Goal: Task Accomplishment & Management: Use online tool/utility

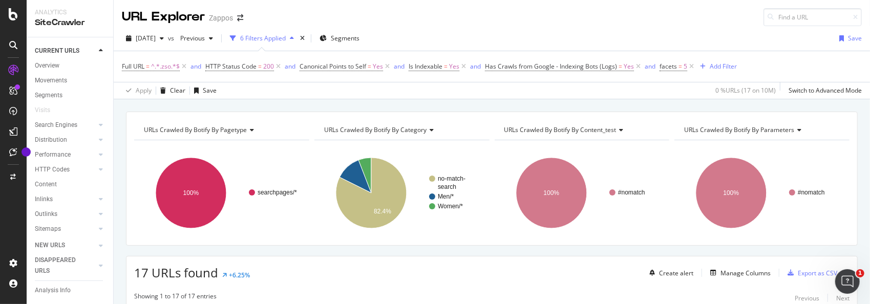
scroll to position [50, 0]
click at [438, 62] on span "Is Indexable" at bounding box center [426, 66] width 34 height 9
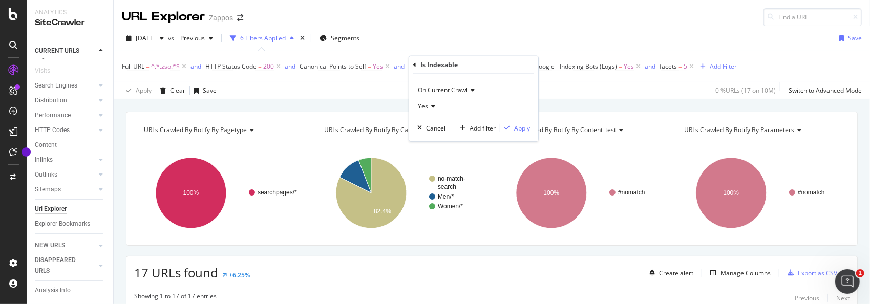
click at [430, 104] on icon at bounding box center [431, 106] width 7 height 6
click at [425, 140] on span "No" at bounding box center [427, 140] width 8 height 9
click at [521, 126] on div "Apply" at bounding box center [522, 127] width 16 height 9
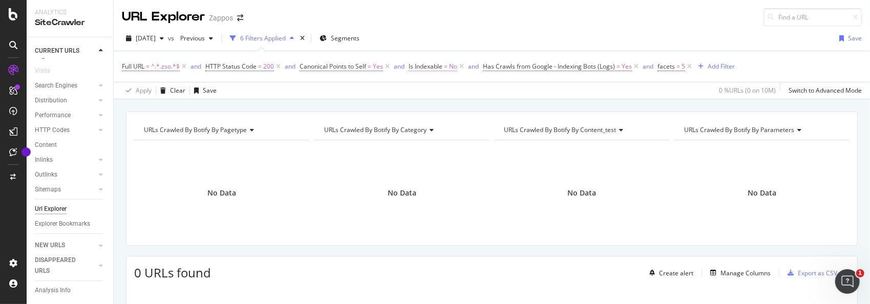
click at [432, 67] on span "Is Indexable" at bounding box center [426, 66] width 34 height 9
click at [432, 105] on icon at bounding box center [429, 106] width 7 height 6
click at [428, 127] on span "Yes" at bounding box center [428, 127] width 10 height 9
click at [526, 130] on div "Apply" at bounding box center [522, 127] width 16 height 9
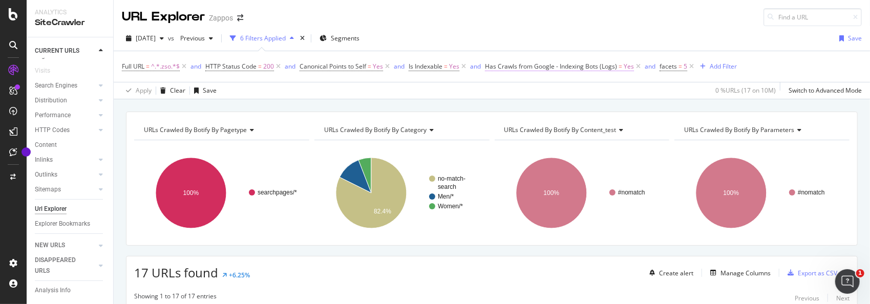
click at [603, 65] on span "Has Crawls from Google - Indexing Bots (Logs)" at bounding box center [551, 66] width 132 height 9
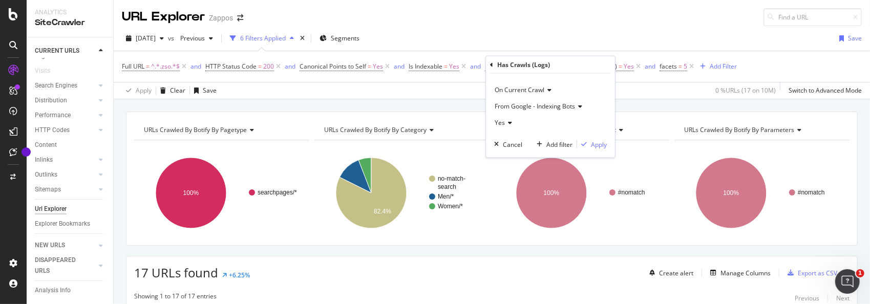
click at [511, 122] on icon at bounding box center [508, 123] width 7 height 6
click at [499, 154] on span "No" at bounding box center [503, 157] width 8 height 9
click at [594, 140] on div "Apply" at bounding box center [599, 144] width 16 height 9
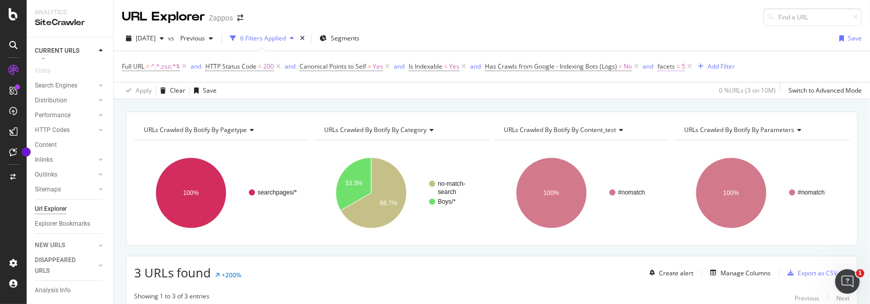
click at [673, 66] on span "facets" at bounding box center [666, 66] width 17 height 9
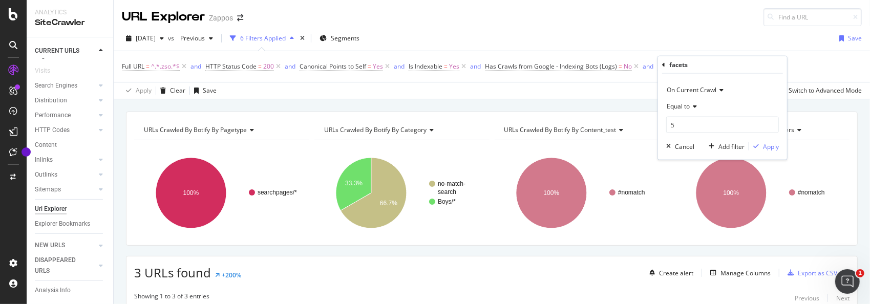
click at [693, 107] on icon at bounding box center [693, 106] width 7 height 6
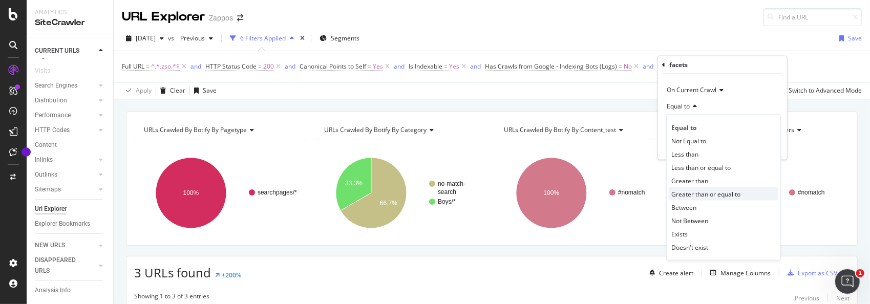
click at [700, 191] on span "Greater than or equal to" at bounding box center [706, 194] width 69 height 9
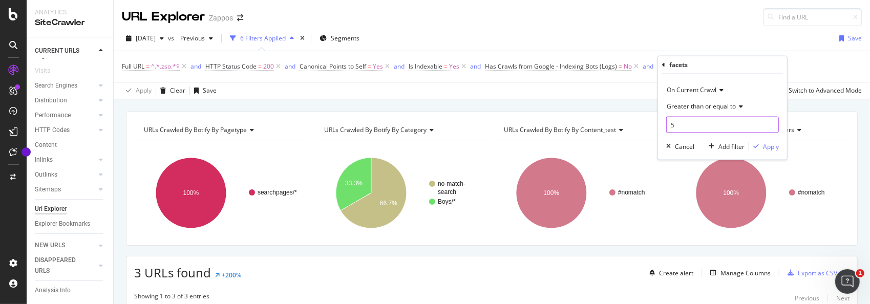
click at [682, 125] on input "5" at bounding box center [722, 125] width 113 height 16
type input "6"
click at [768, 149] on div "Apply" at bounding box center [771, 146] width 16 height 9
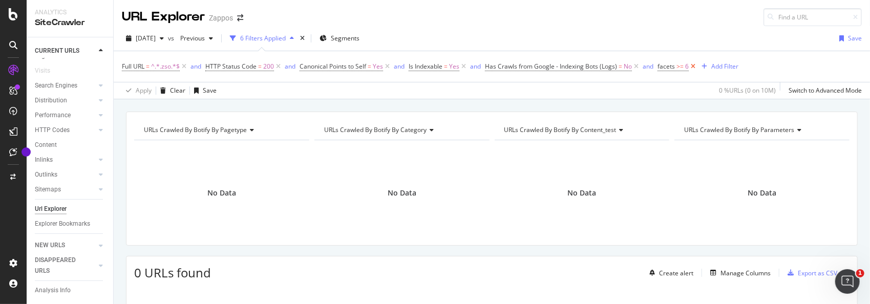
click at [694, 65] on icon at bounding box center [693, 66] width 9 height 10
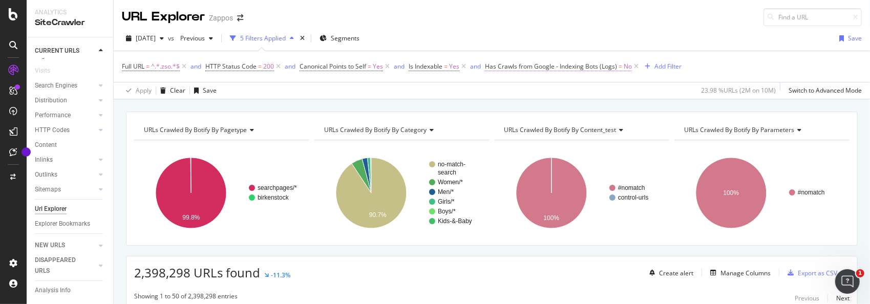
click at [585, 67] on span "Has Crawls from Google - Indexing Bots (Logs)" at bounding box center [551, 66] width 132 height 9
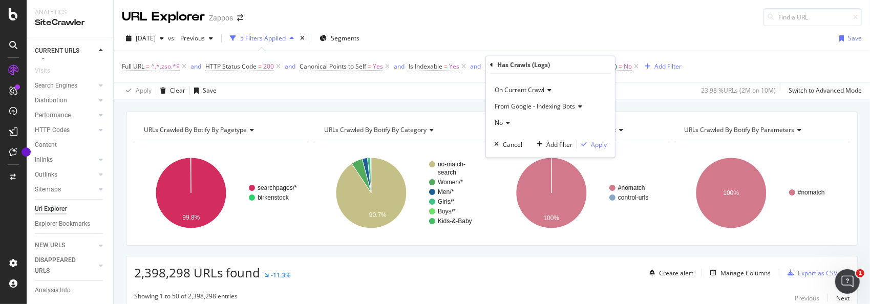
click at [506, 121] on icon at bounding box center [506, 123] width 7 height 6
click at [507, 143] on span "Yes" at bounding box center [504, 143] width 10 height 9
drag, startPoint x: 603, startPoint y: 142, endPoint x: 854, endPoint y: 173, distance: 252.4
click at [604, 142] on div "Apply" at bounding box center [599, 144] width 16 height 9
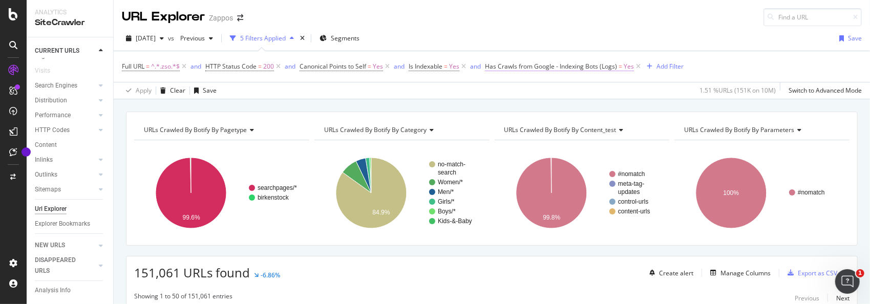
click at [603, 67] on span "Has Crawls from Google - Indexing Bots (Logs)" at bounding box center [551, 66] width 132 height 9
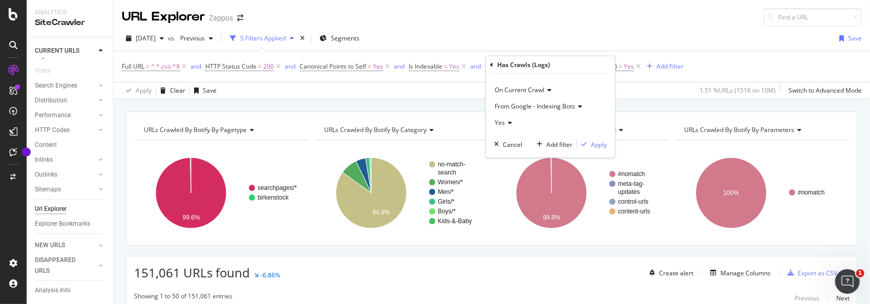
click at [508, 122] on icon at bounding box center [508, 123] width 7 height 6
click at [502, 156] on span "No" at bounding box center [503, 157] width 8 height 9
click at [589, 144] on div "button" at bounding box center [584, 144] width 14 height 6
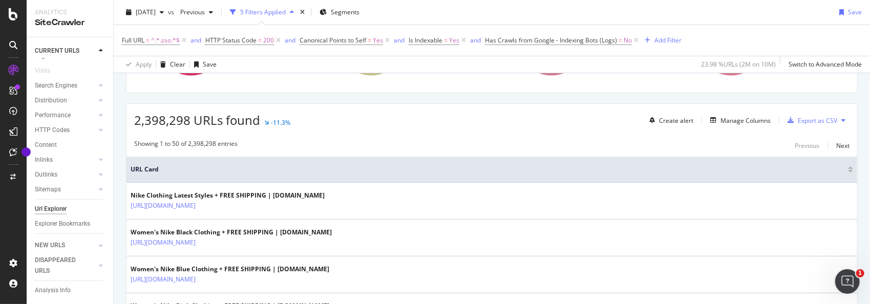
scroll to position [154, 0]
click at [740, 118] on div "Manage Columns" at bounding box center [746, 119] width 50 height 9
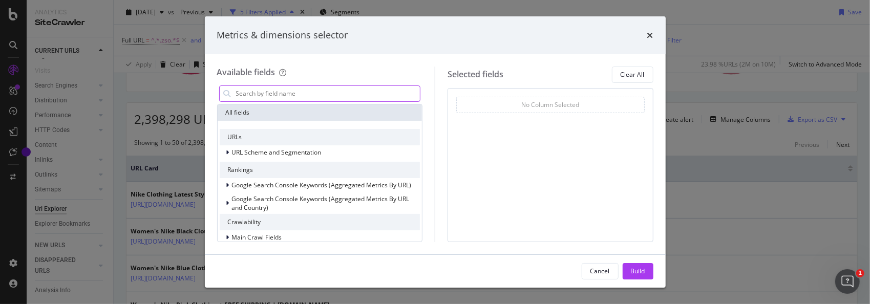
click at [323, 93] on input "modal" at bounding box center [327, 93] width 185 height 15
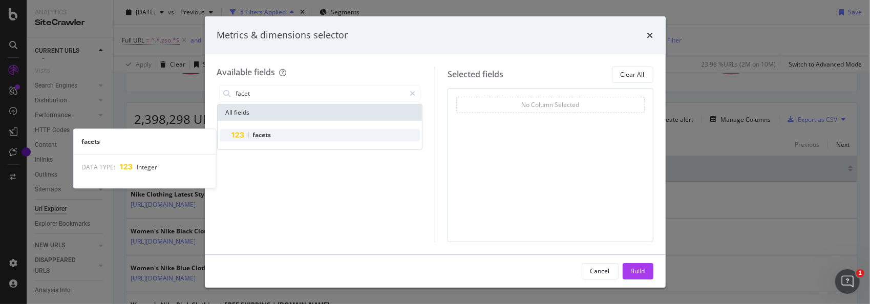
type input "facet"
click at [267, 132] on span "facets" at bounding box center [262, 135] width 18 height 9
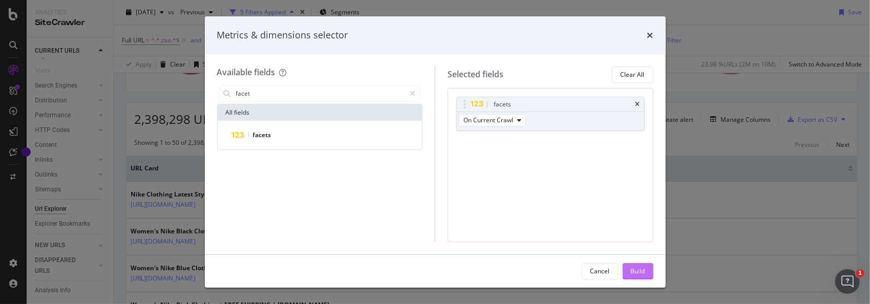
click at [636, 269] on div "Build" at bounding box center [638, 271] width 14 height 9
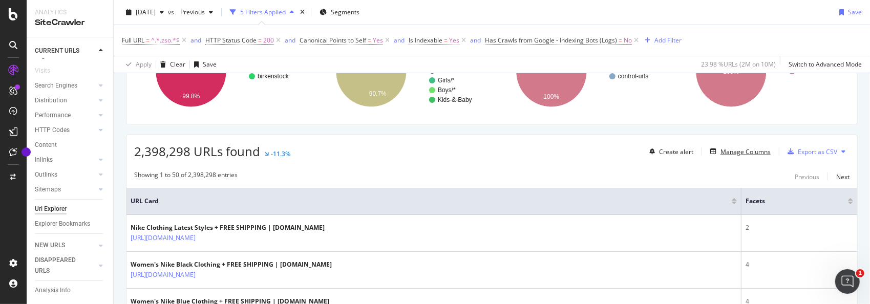
scroll to position [154, 0]
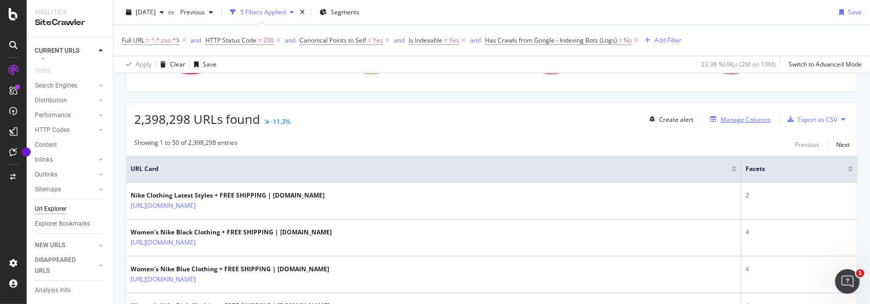
click at [721, 116] on div "Manage Columns" at bounding box center [746, 119] width 50 height 9
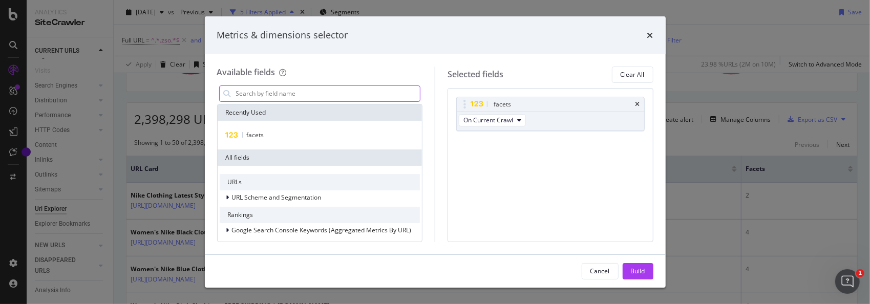
click at [378, 96] on input "modal" at bounding box center [327, 93] width 185 height 15
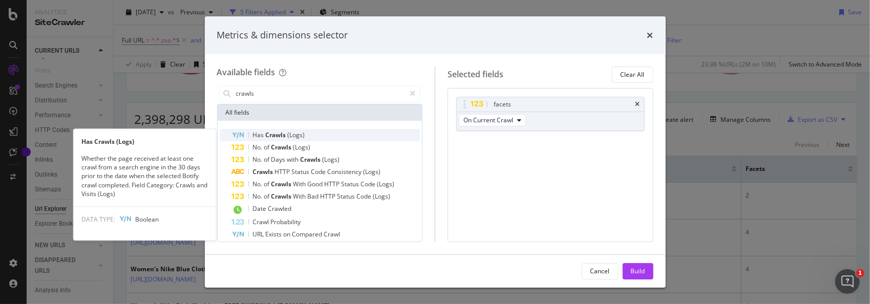
type input "crawls"
click at [314, 131] on div "Has Crawls (Logs)" at bounding box center [326, 135] width 189 height 12
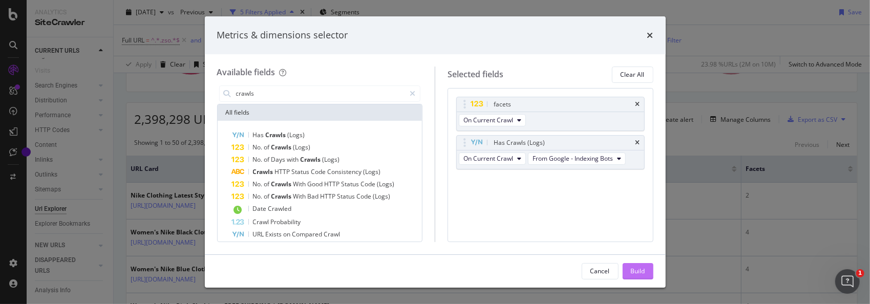
click at [636, 271] on div "Build" at bounding box center [638, 271] width 14 height 9
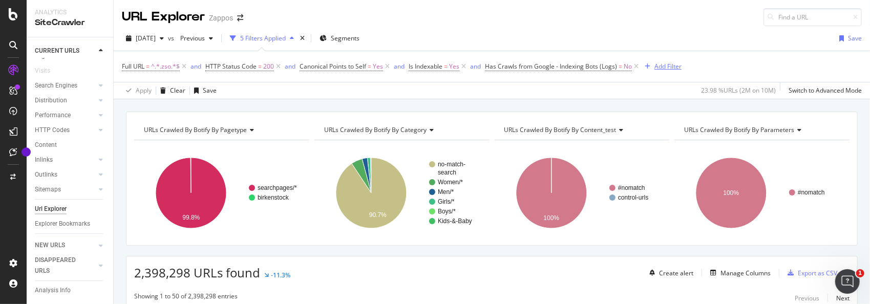
click at [658, 67] on div "Add Filter" at bounding box center [668, 66] width 27 height 9
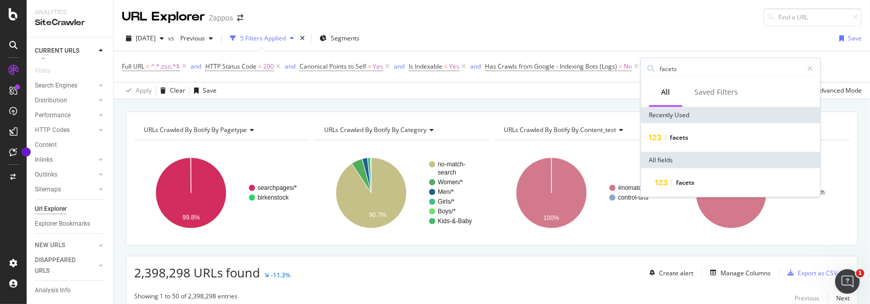
click at [571, 84] on div "Apply Clear Save 23.98 % URLs ( 2M on 10M ) Switch to Advanced Mode" at bounding box center [492, 90] width 757 height 17
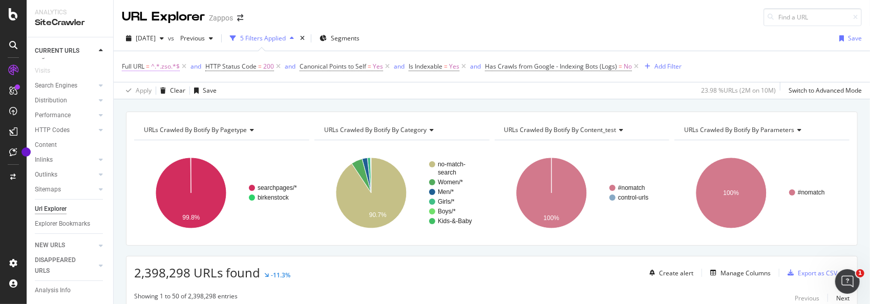
click at [143, 67] on span "Full URL" at bounding box center [133, 66] width 23 height 9
click at [181, 129] on div "button" at bounding box center [176, 130] width 14 height 6
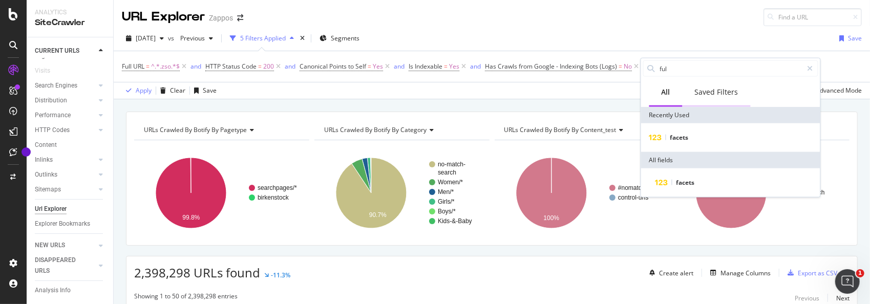
type input "full"
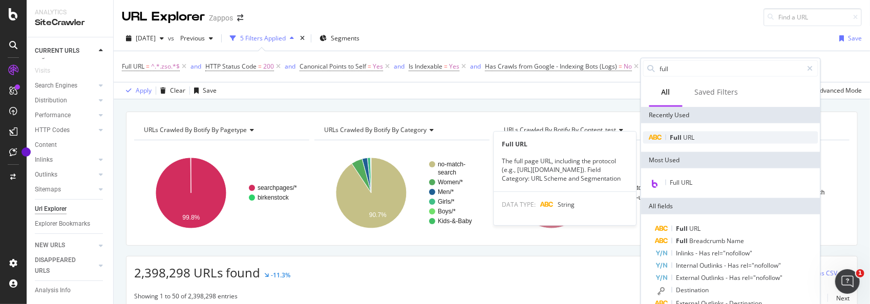
click at [672, 138] on span "Full" at bounding box center [677, 137] width 13 height 9
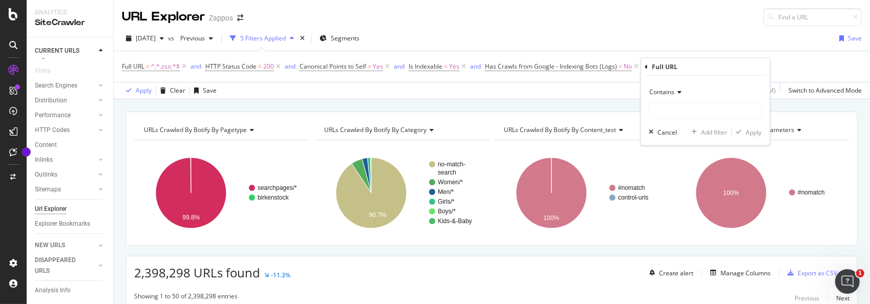
click at [681, 93] on icon at bounding box center [678, 92] width 7 height 6
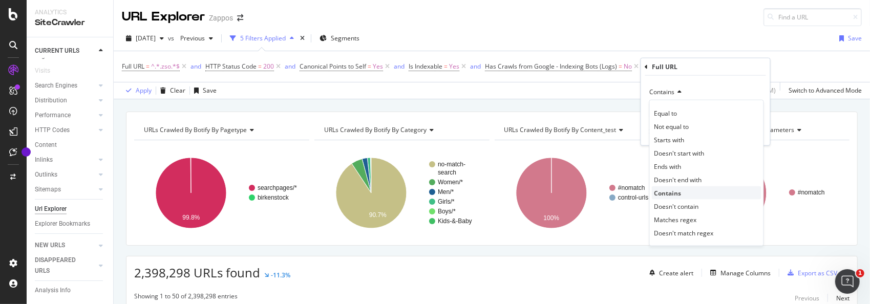
click at [675, 189] on span "Contains" at bounding box center [668, 193] width 27 height 9
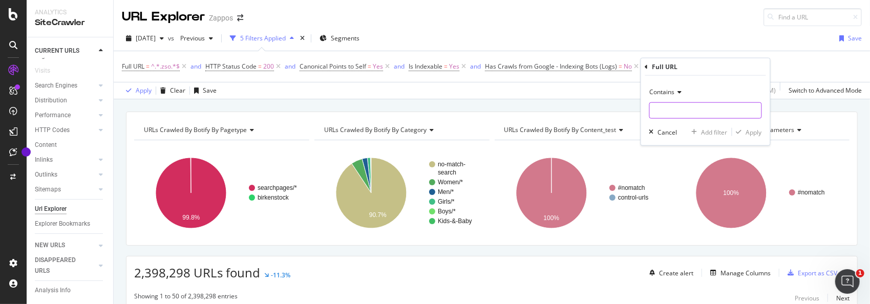
click at [678, 108] on input "text" at bounding box center [706, 110] width 112 height 16
type input "nike"
click at [752, 134] on div "Apply" at bounding box center [754, 132] width 16 height 9
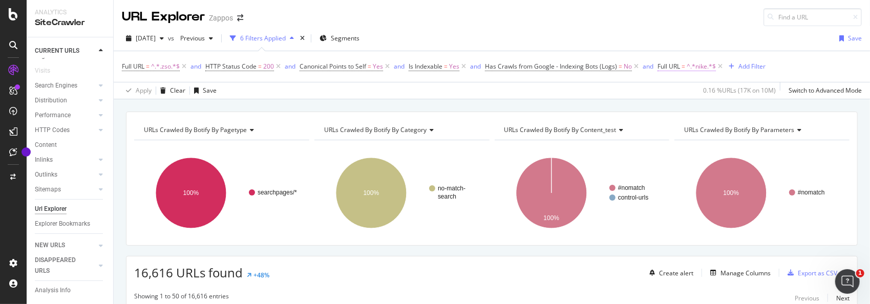
click at [684, 67] on span "=" at bounding box center [684, 66] width 4 height 9
click at [694, 109] on input "nike" at bounding box center [715, 108] width 97 height 16
type input "on"
click at [769, 129] on div "Apply" at bounding box center [771, 130] width 16 height 9
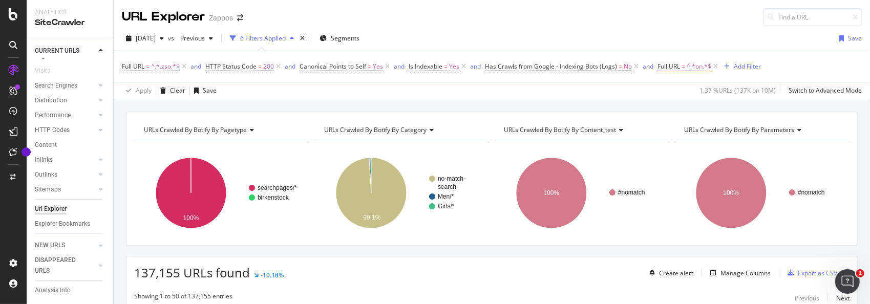
click at [674, 65] on span "Full URL" at bounding box center [669, 66] width 23 height 9
click at [690, 112] on input "on" at bounding box center [715, 108] width 97 height 16
type input "birkenstock"
click at [766, 130] on div "Apply" at bounding box center [771, 130] width 16 height 9
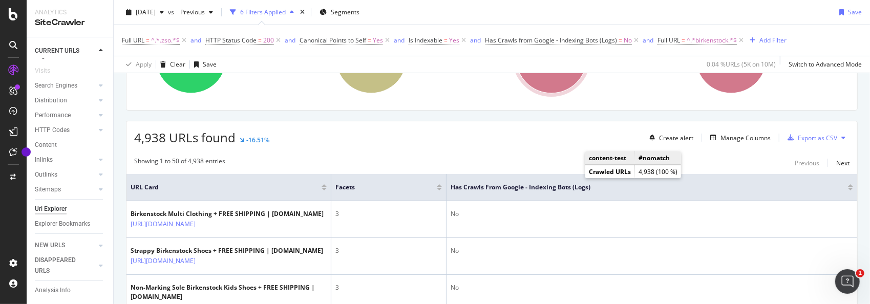
scroll to position [154, 0]
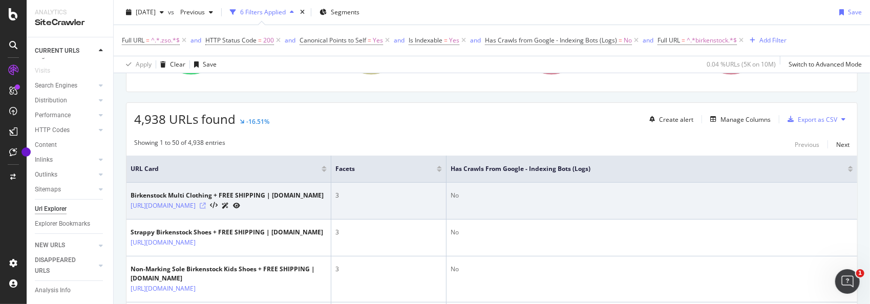
click at [206, 208] on icon at bounding box center [203, 206] width 6 height 6
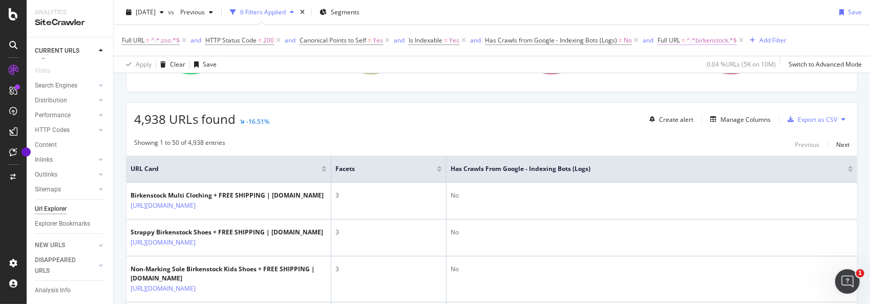
click at [687, 38] on span "Full URL = ^.*birkenstock.*$" at bounding box center [697, 40] width 79 height 9
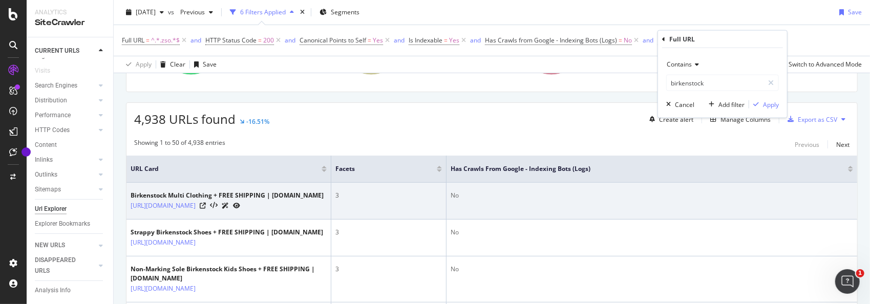
scroll to position [359, 0]
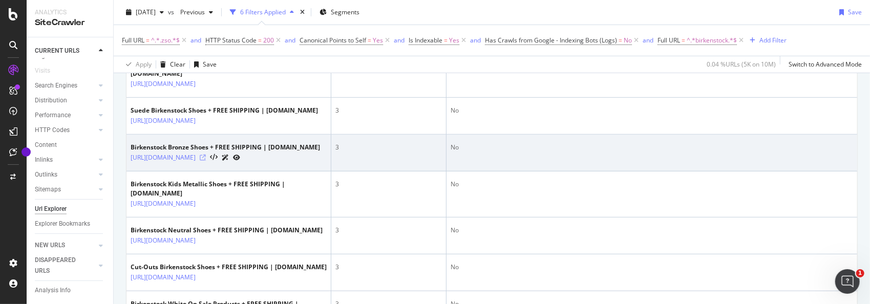
click at [206, 161] on icon at bounding box center [203, 158] width 6 height 6
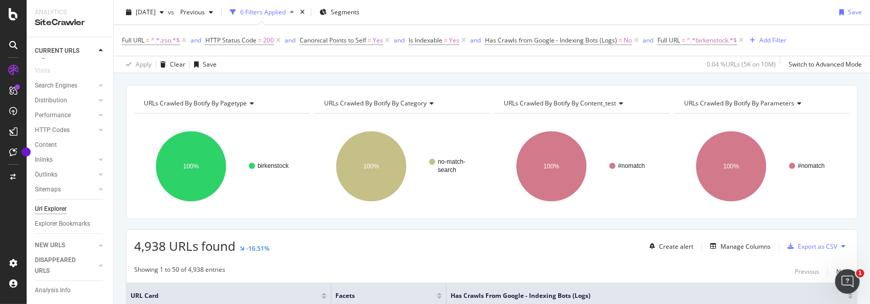
scroll to position [0, 0]
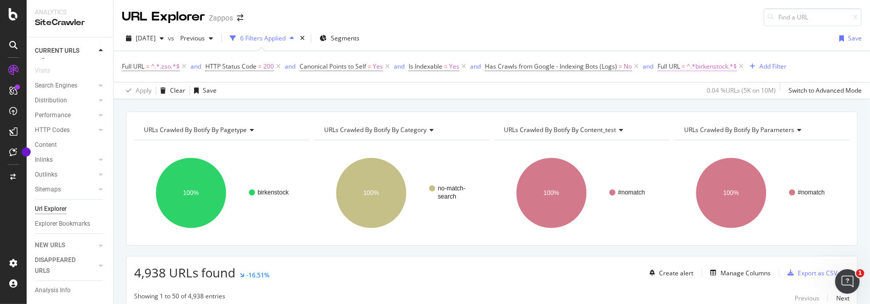
click at [702, 69] on span "^.*birkenstock.*$" at bounding box center [712, 66] width 50 height 14
type input "nike"
click at [775, 129] on div "Apply" at bounding box center [771, 130] width 16 height 9
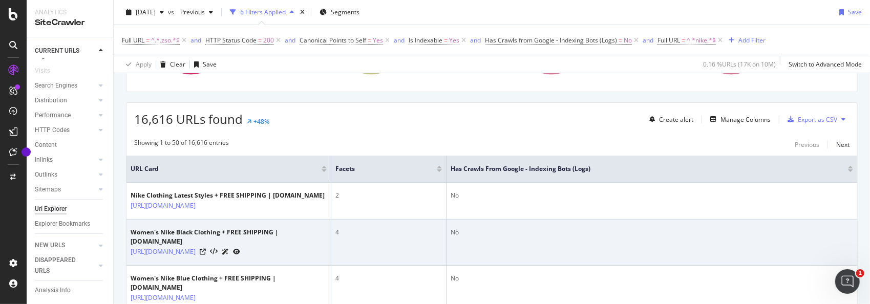
scroll to position [154, 0]
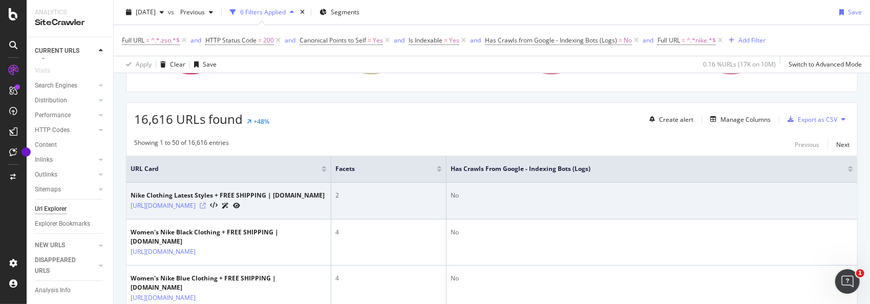
click at [206, 209] on icon at bounding box center [203, 206] width 6 height 6
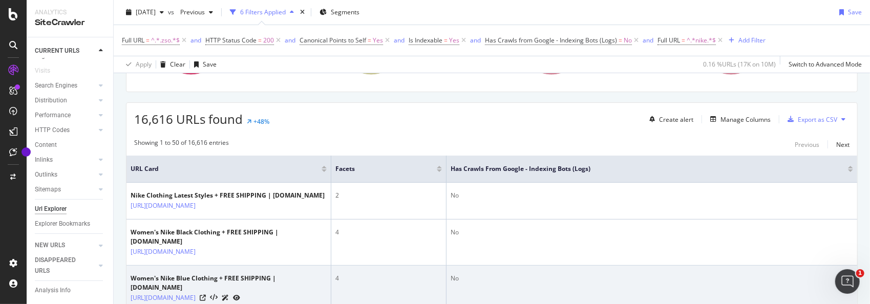
scroll to position [359, 0]
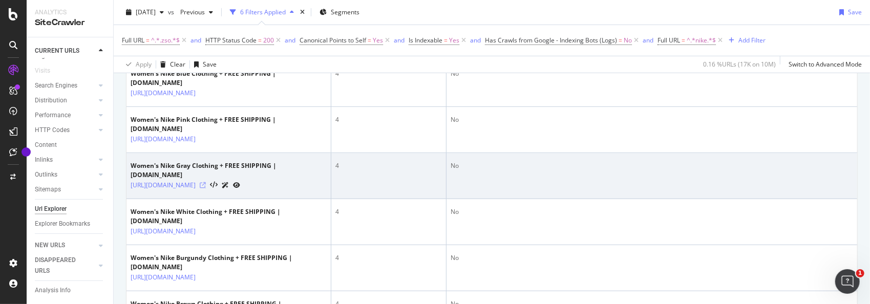
click at [206, 189] on icon at bounding box center [203, 185] width 6 height 6
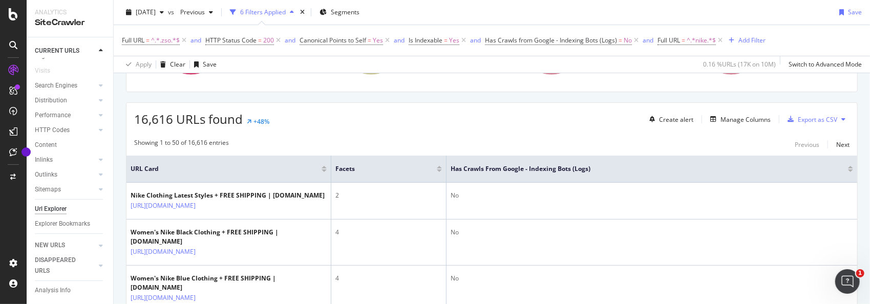
scroll to position [0, 0]
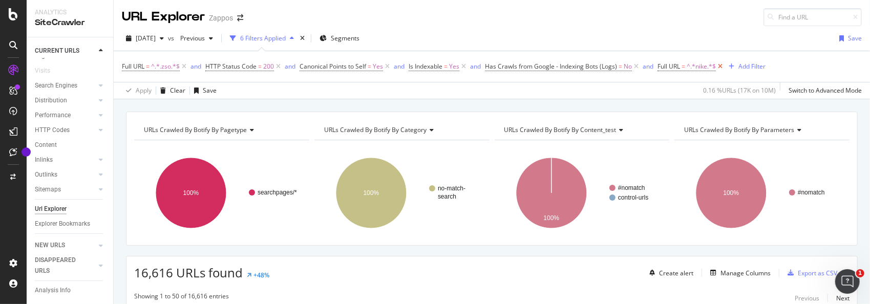
click at [720, 65] on icon at bounding box center [720, 66] width 9 height 10
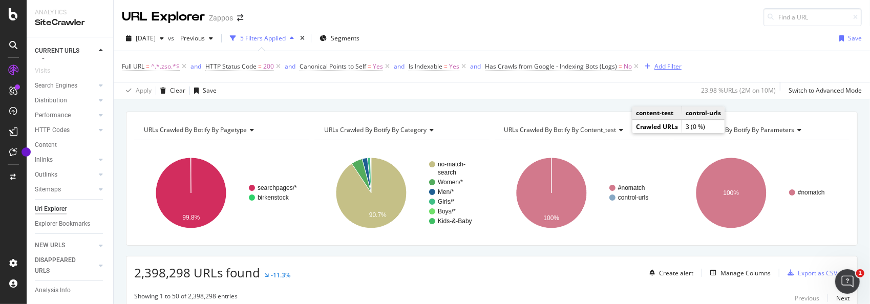
click at [668, 65] on div "Add Filter" at bounding box center [668, 66] width 27 height 9
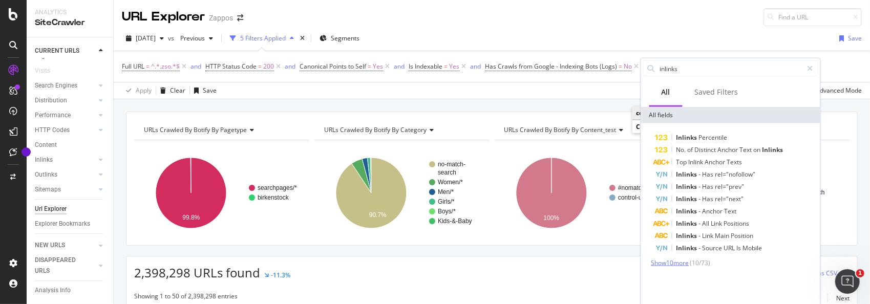
type input "inlinks"
click at [684, 263] on span "Show 10 more" at bounding box center [671, 263] width 38 height 9
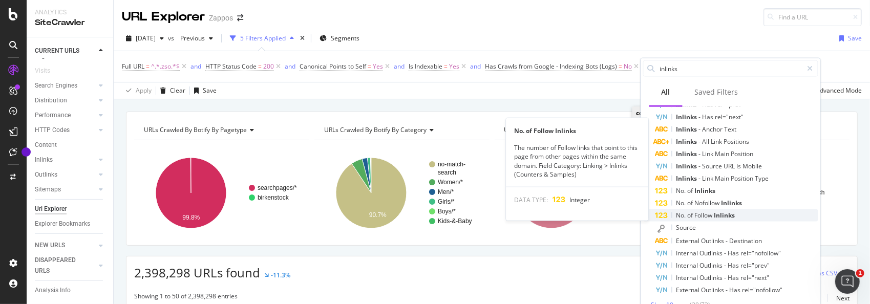
scroll to position [31, 0]
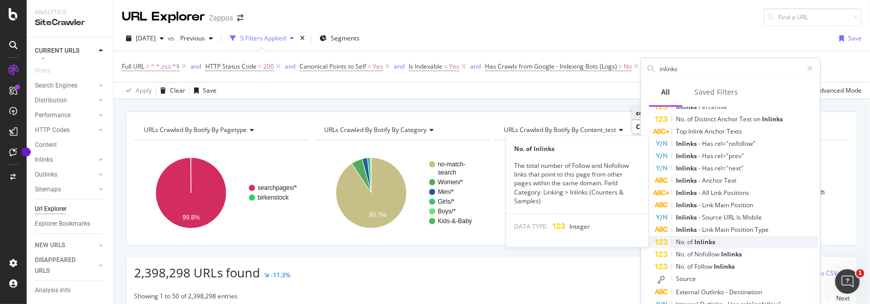
click at [712, 241] on span "Inlinks" at bounding box center [705, 242] width 21 height 9
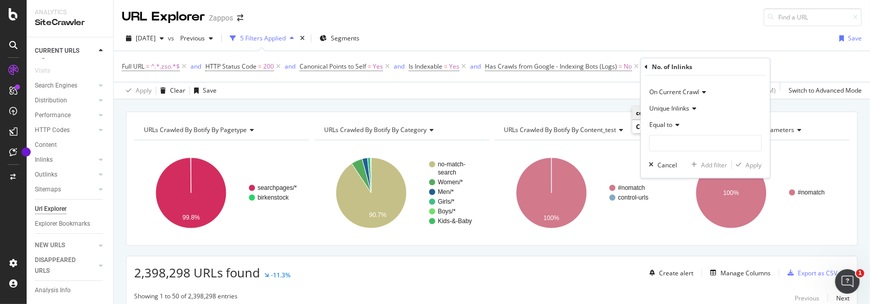
click at [677, 123] on icon at bounding box center [676, 125] width 7 height 6
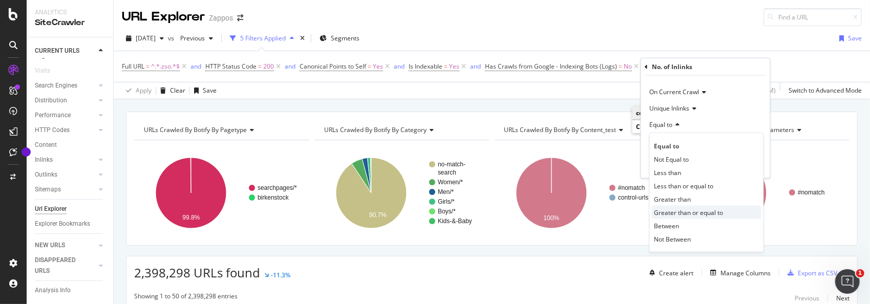
click at [693, 211] on span "Greater than or equal to" at bounding box center [689, 212] width 69 height 9
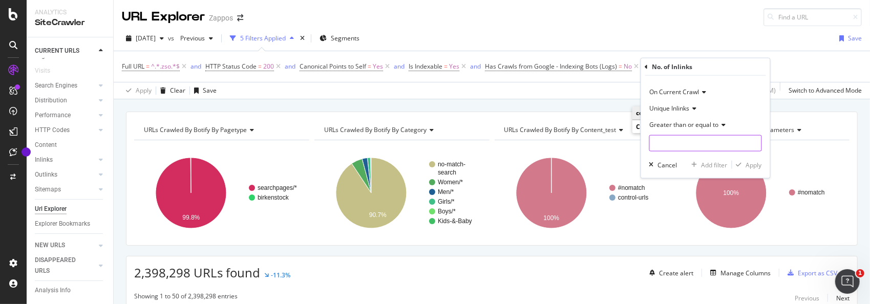
click at [683, 145] on input "number" at bounding box center [706, 143] width 113 height 16
type input "1"
click at [747, 164] on div "Apply" at bounding box center [754, 164] width 16 height 9
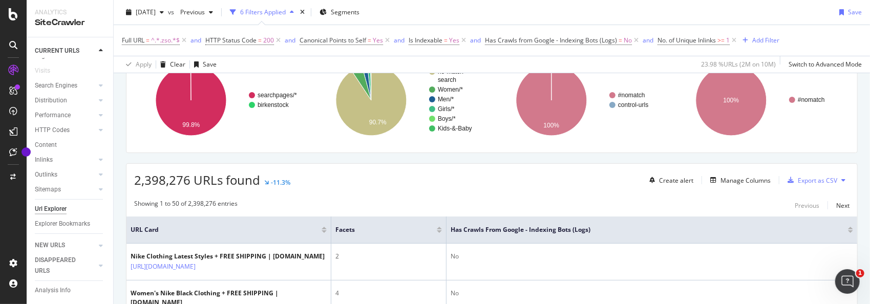
scroll to position [154, 0]
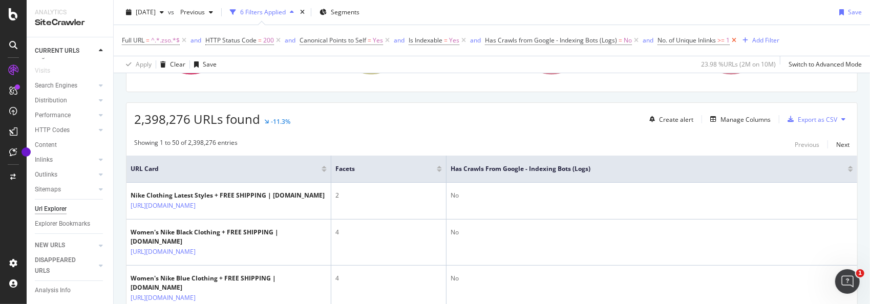
click at [738, 40] on icon at bounding box center [734, 40] width 9 height 10
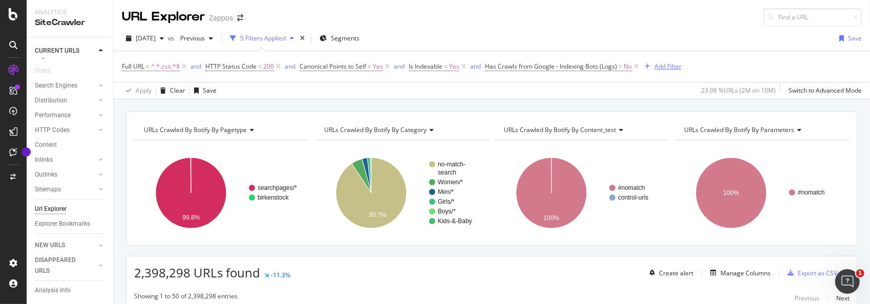
click at [660, 67] on div "Add Filter" at bounding box center [668, 66] width 27 height 9
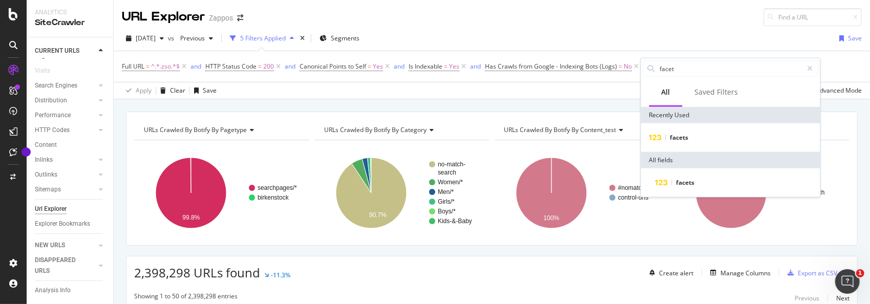
type input "facet"
click at [690, 143] on div "facets" at bounding box center [730, 137] width 179 height 29
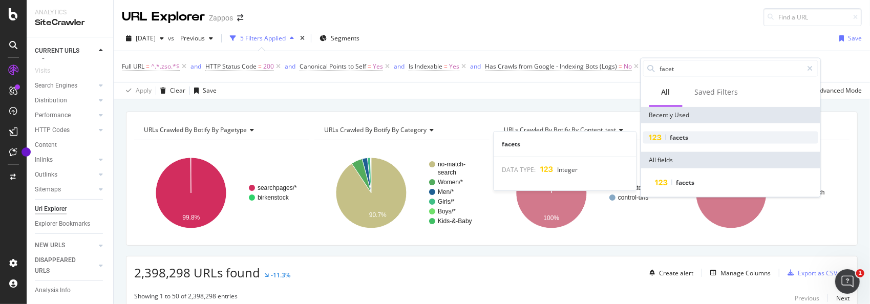
click at [685, 136] on span "facets" at bounding box center [680, 137] width 18 height 9
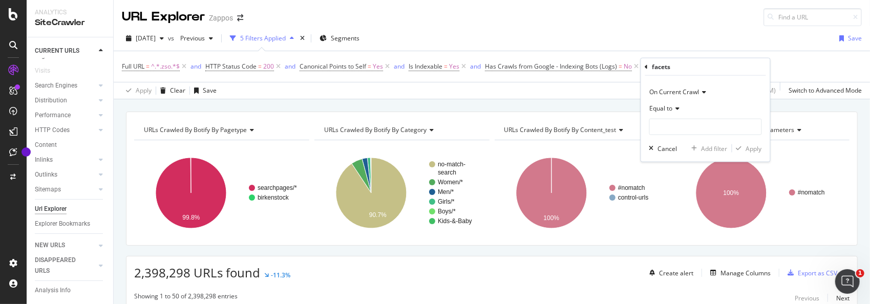
click at [673, 109] on icon at bounding box center [676, 109] width 7 height 6
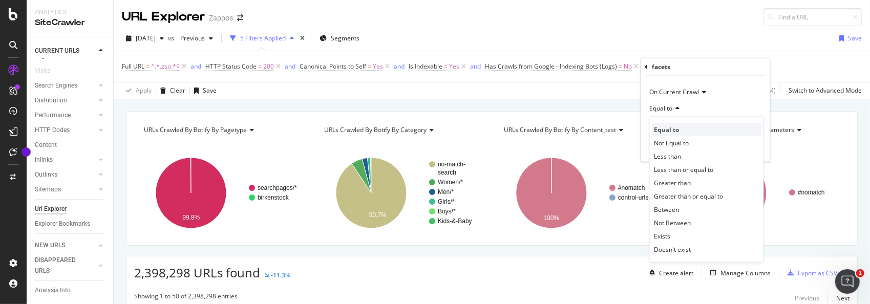
click at [677, 129] on span "Equal to" at bounding box center [667, 129] width 25 height 9
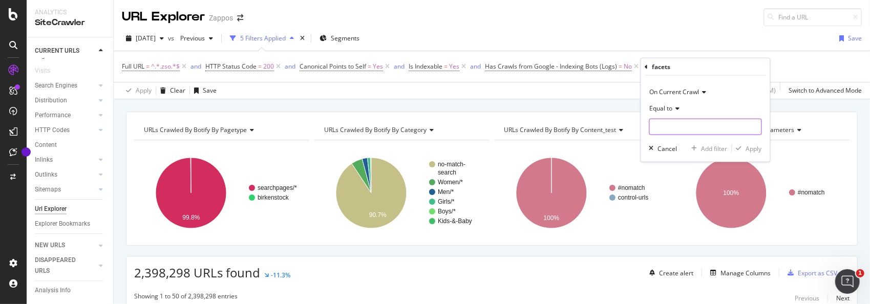
click at [678, 132] on input "number" at bounding box center [706, 127] width 113 height 16
type input "5"
click at [752, 145] on div "Apply" at bounding box center [754, 148] width 16 height 9
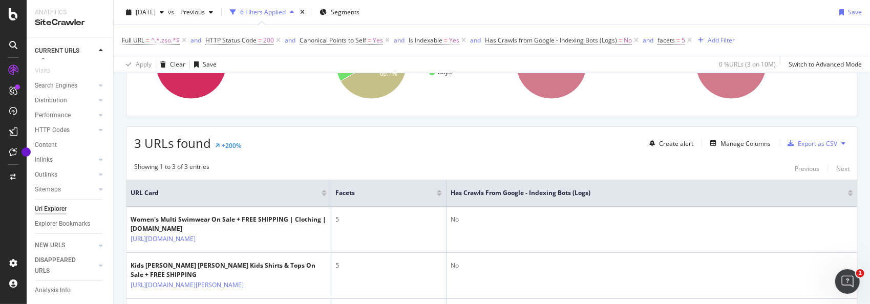
scroll to position [154, 0]
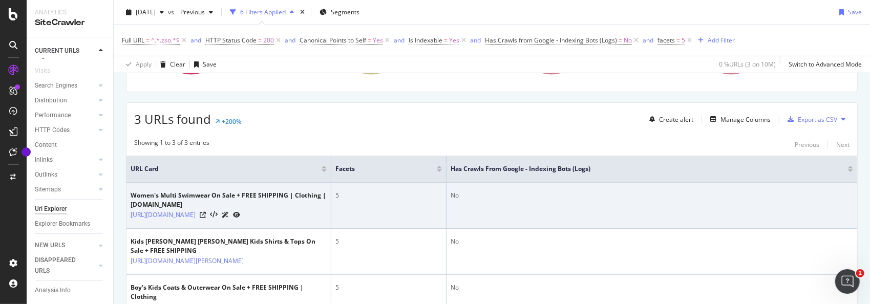
drag, startPoint x: 289, startPoint y: 218, endPoint x: 302, endPoint y: 213, distance: 14.3
click at [206, 218] on icon at bounding box center [203, 215] width 6 height 6
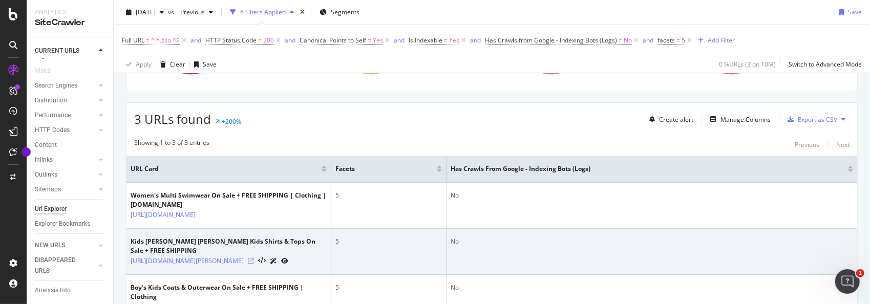
click at [254, 264] on icon at bounding box center [251, 261] width 6 height 6
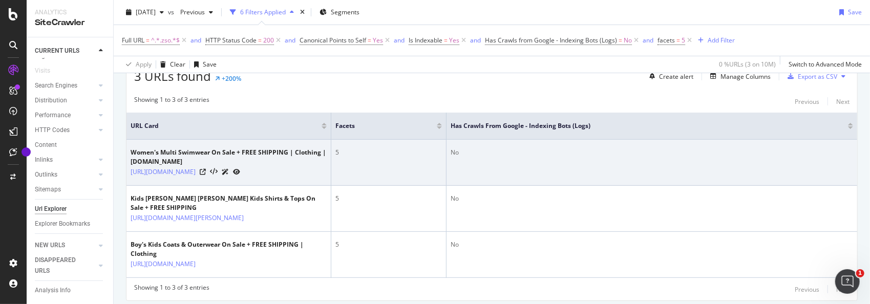
scroll to position [267, 0]
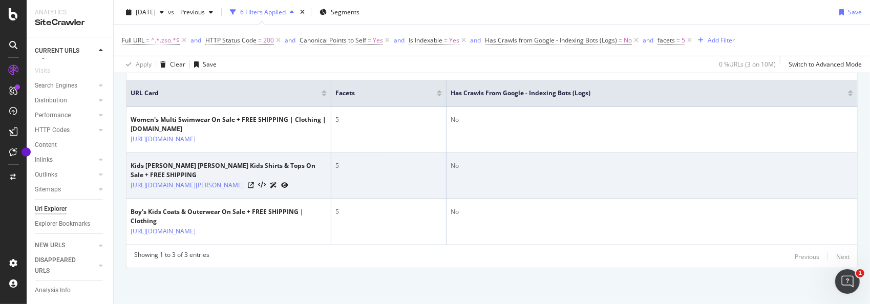
drag, startPoint x: 291, startPoint y: 227, endPoint x: 427, endPoint y: 153, distance: 155.2
click at [206, 228] on icon at bounding box center [203, 231] width 6 height 6
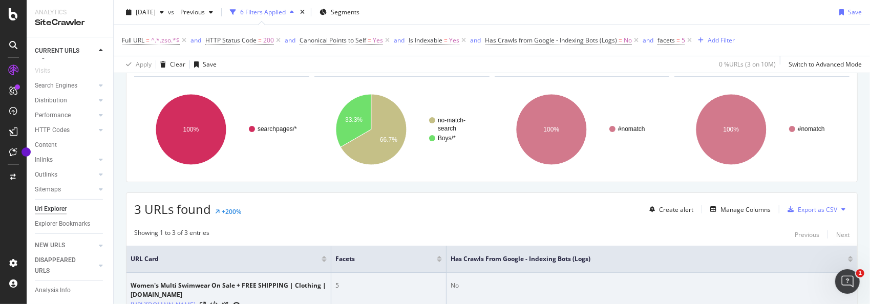
scroll to position [62, 0]
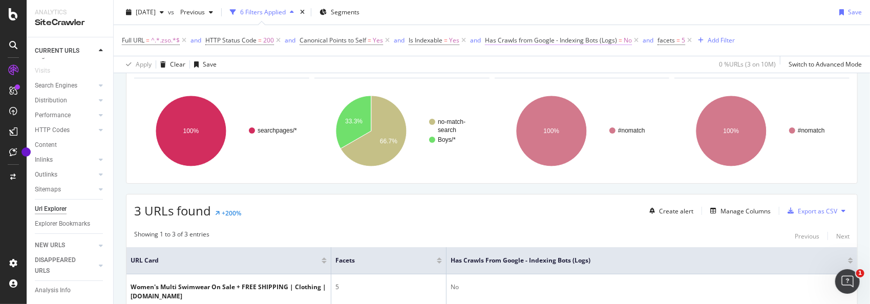
click at [599, 38] on span "Has Crawls from Google - Indexing Bots (Logs)" at bounding box center [551, 40] width 132 height 9
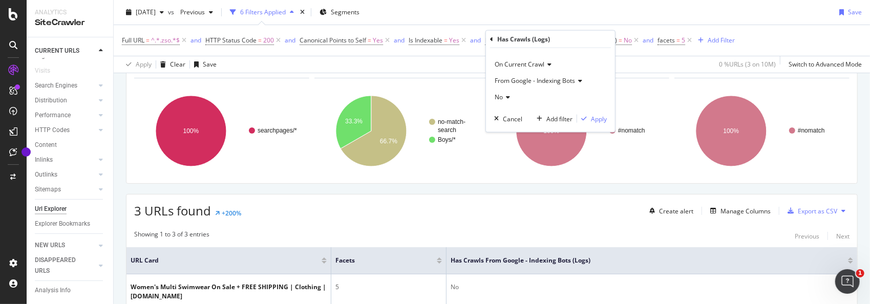
click at [505, 99] on icon at bounding box center [506, 97] width 7 height 6
click at [504, 119] on span "Yes" at bounding box center [504, 118] width 10 height 9
click at [600, 112] on div "On Current Crawl From Google - Indexing Bots Yes Cancel Add filter Apply" at bounding box center [550, 90] width 129 height 84
click at [596, 120] on div "Apply" at bounding box center [599, 118] width 16 height 9
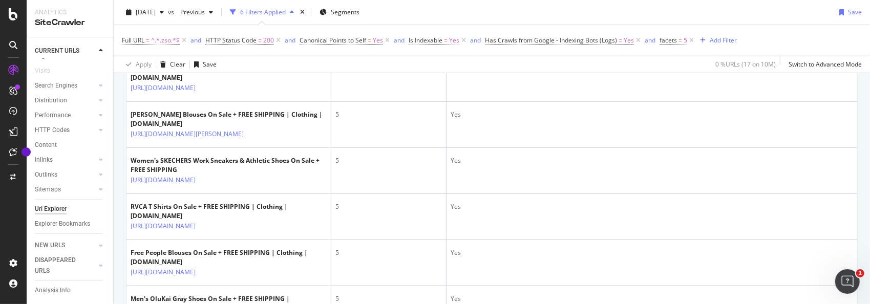
scroll to position [523, 0]
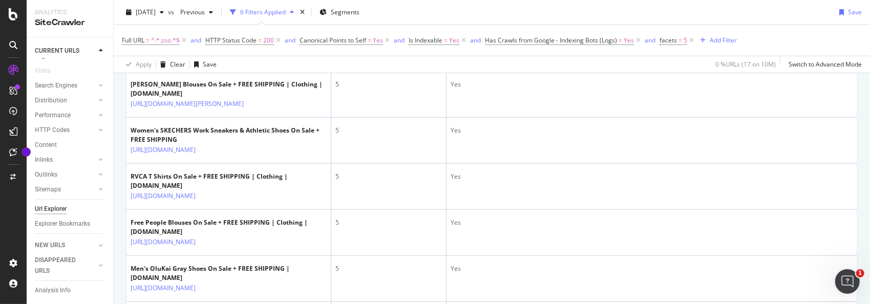
click at [206, 61] on icon at bounding box center [203, 58] width 6 height 6
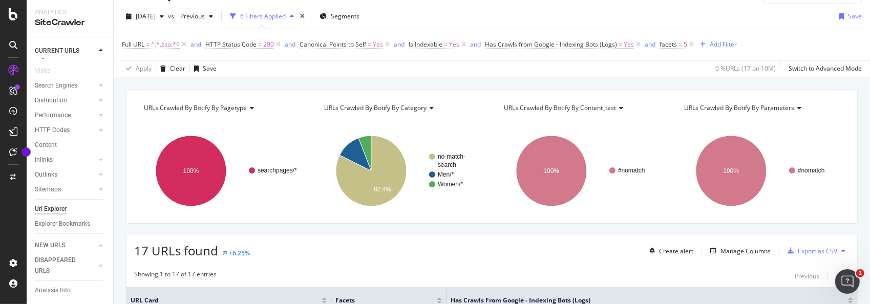
scroll to position [0, 0]
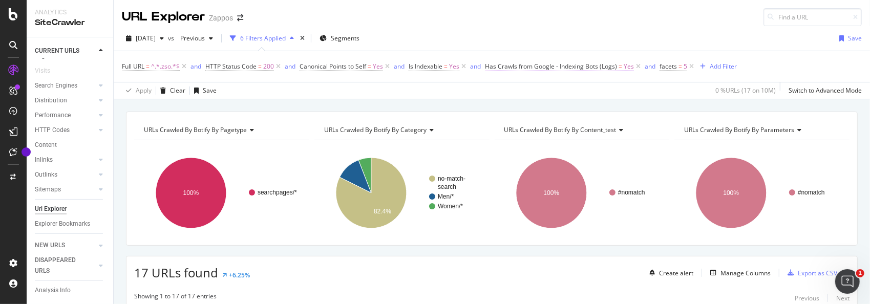
click at [626, 67] on span "Yes" at bounding box center [629, 66] width 10 height 14
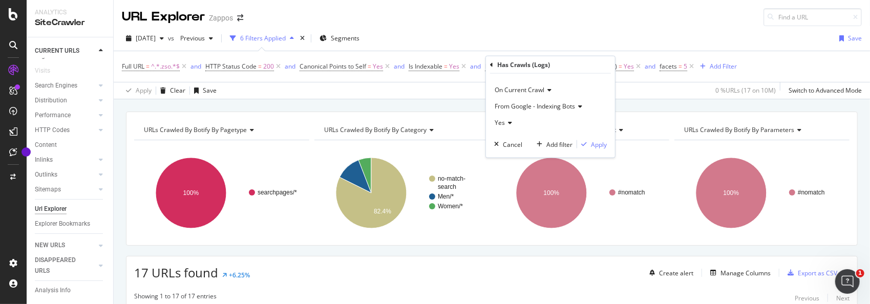
click at [510, 122] on icon at bounding box center [508, 123] width 7 height 6
click at [504, 154] on span "No" at bounding box center [503, 157] width 8 height 9
click at [595, 144] on div "Apply" at bounding box center [599, 144] width 16 height 9
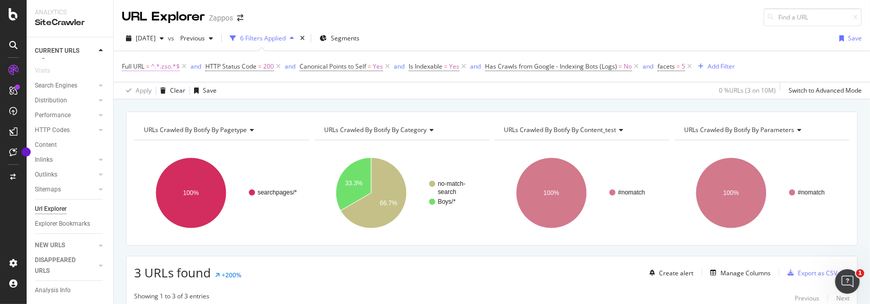
click at [148, 68] on span "=" at bounding box center [148, 66] width 4 height 9
click at [328, 95] on div "Apply Clear Save 0 % URLs ( 3 on 10M ) Switch to Advanced Mode" at bounding box center [492, 90] width 757 height 17
click at [228, 62] on span "HTTP Status Code" at bounding box center [230, 66] width 51 height 9
click at [377, 86] on div "Apply Clear Save 0 % URLs ( 3 on 10M ) Switch to Advanced Mode" at bounding box center [492, 90] width 757 height 17
click at [332, 66] on span "Canonical Points to Self" at bounding box center [333, 66] width 67 height 9
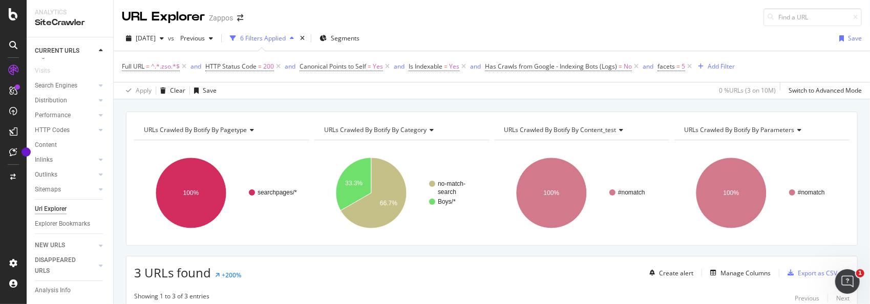
click at [467, 87] on div "Apply Clear Save 0 % URLs ( 3 on 10M ) Switch to Advanced Mode" at bounding box center [492, 90] width 757 height 17
click at [430, 66] on span "Is Indexable" at bounding box center [426, 66] width 34 height 9
click at [587, 91] on div "Apply Clear Save 0 % URLs ( 3 on 10M ) Switch to Advanced Mode" at bounding box center [492, 90] width 757 height 17
click at [690, 68] on icon at bounding box center [689, 66] width 9 height 10
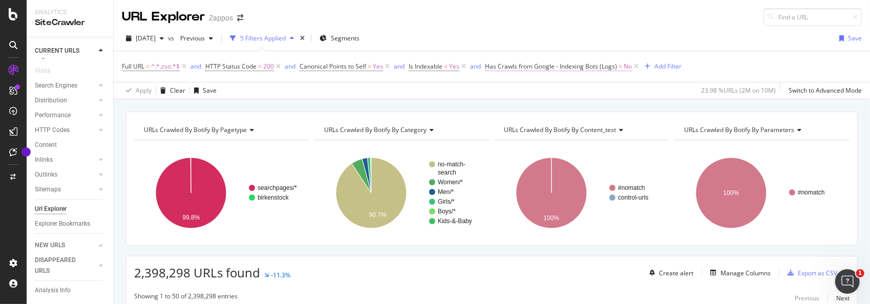
click at [598, 66] on span "Has Crawls from Google - Indexing Bots (Logs)" at bounding box center [551, 66] width 132 height 9
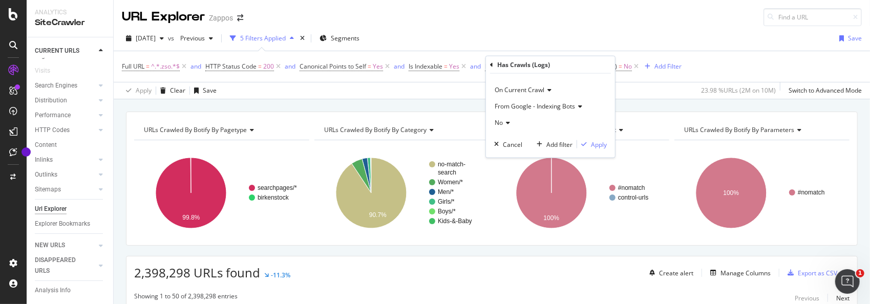
click at [504, 122] on icon at bounding box center [506, 123] width 7 height 6
click at [500, 142] on span "Yes" at bounding box center [504, 143] width 10 height 9
drag, startPoint x: 592, startPoint y: 145, endPoint x: 672, endPoint y: 113, distance: 86.2
click at [593, 145] on div "Apply" at bounding box center [599, 144] width 16 height 9
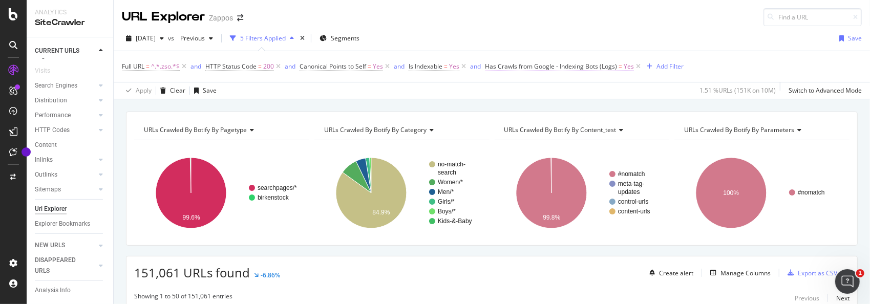
click at [600, 64] on span "Has Crawls from Google - Indexing Bots (Logs)" at bounding box center [551, 66] width 132 height 9
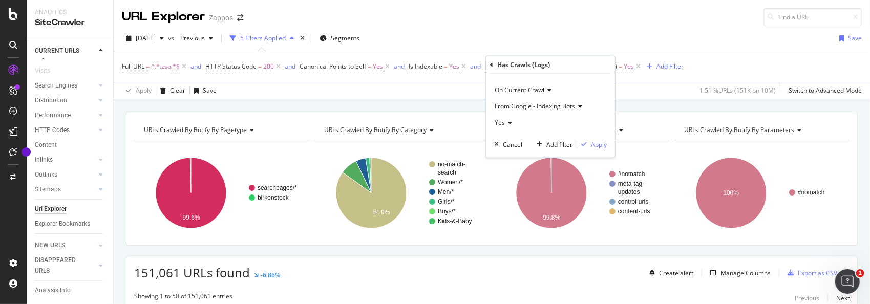
click at [510, 123] on icon at bounding box center [508, 123] width 7 height 6
click at [502, 160] on span "No" at bounding box center [503, 157] width 8 height 9
click at [597, 141] on div "Apply" at bounding box center [599, 144] width 16 height 9
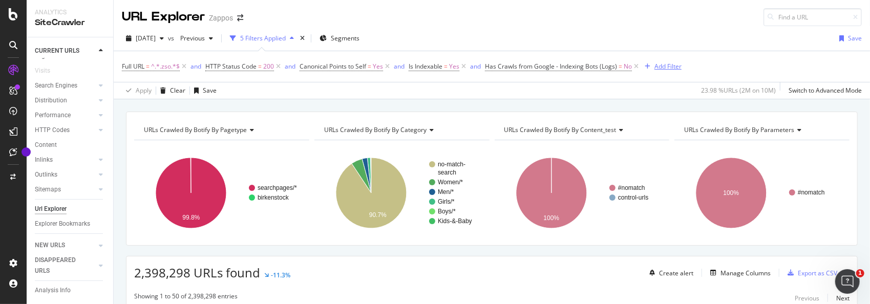
click at [658, 67] on div "Add Filter" at bounding box center [668, 66] width 27 height 9
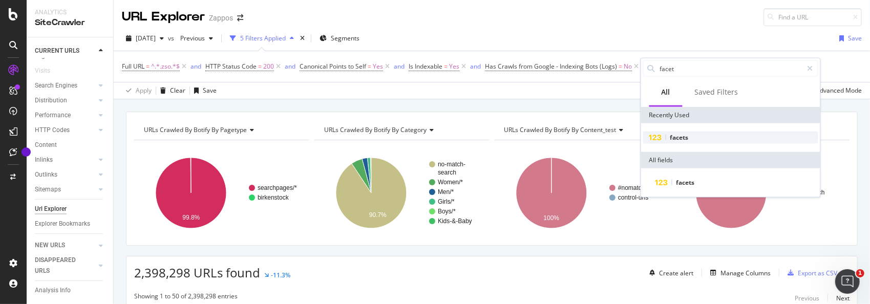
click at [675, 138] on span "facets" at bounding box center [680, 137] width 18 height 9
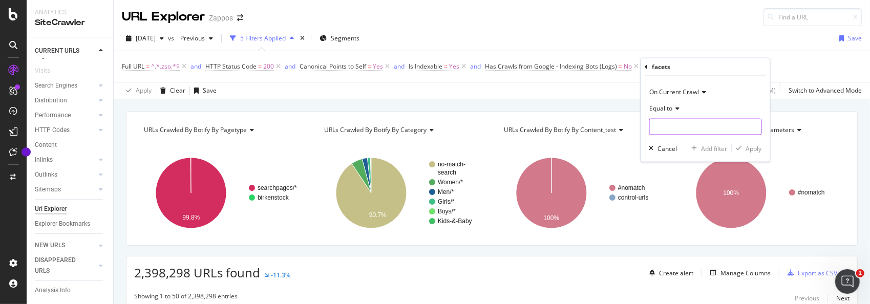
click at [683, 128] on input "number" at bounding box center [706, 127] width 113 height 16
type input "5"
click at [752, 149] on div "Apply" at bounding box center [754, 148] width 16 height 9
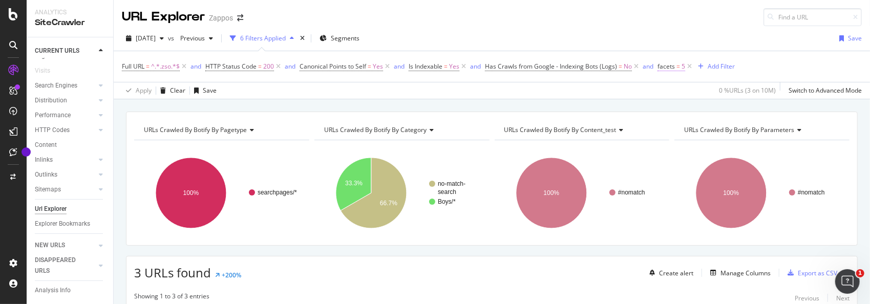
click at [671, 66] on span "facets" at bounding box center [666, 66] width 17 height 9
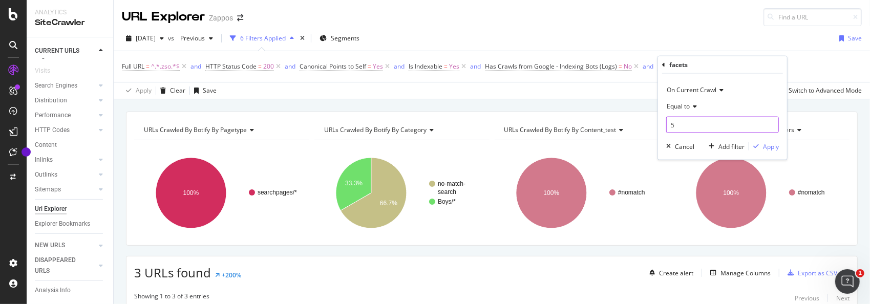
click at [692, 127] on input "5" at bounding box center [722, 125] width 113 height 16
type input "4"
click at [764, 143] on div "Apply" at bounding box center [771, 146] width 16 height 9
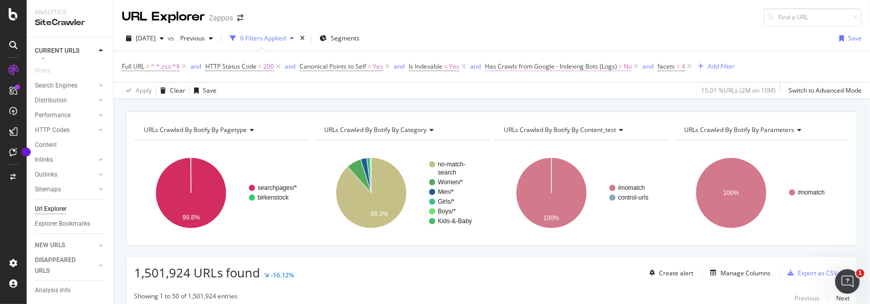
click at [594, 66] on span "Has Crawls from Google - Indexing Bots (Logs)" at bounding box center [551, 66] width 132 height 9
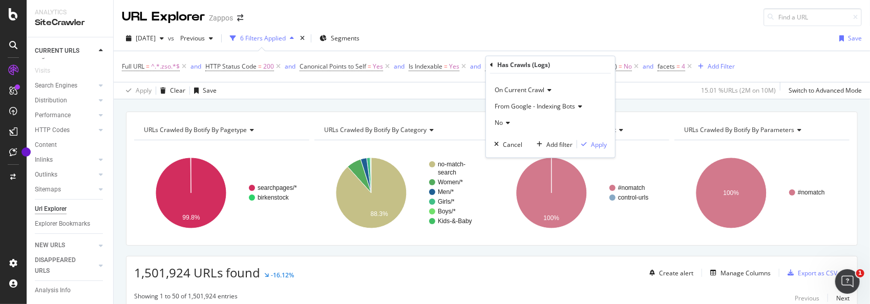
click at [506, 126] on icon at bounding box center [506, 123] width 7 height 6
click at [504, 139] on span "Yes" at bounding box center [504, 143] width 10 height 9
drag, startPoint x: 595, startPoint y: 144, endPoint x: 682, endPoint y: 104, distance: 95.6
click at [595, 144] on div "Apply" at bounding box center [599, 144] width 16 height 9
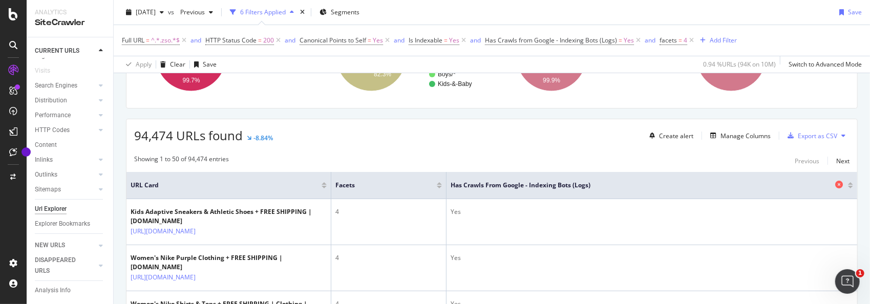
scroll to position [154, 0]
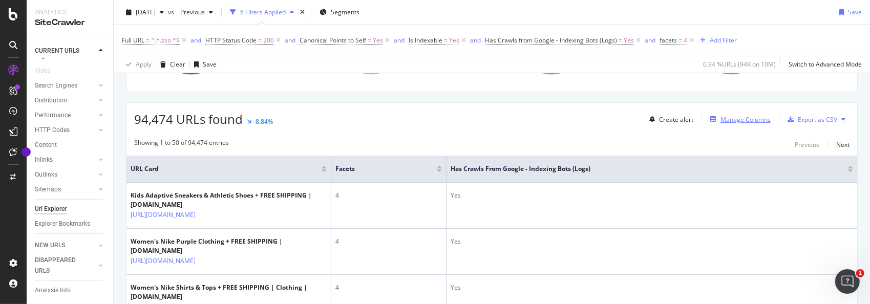
click at [740, 119] on div "Manage Columns" at bounding box center [746, 119] width 50 height 9
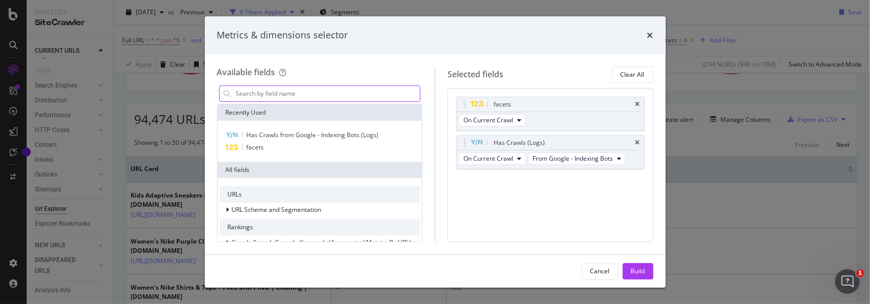
click at [328, 94] on input "modal" at bounding box center [327, 93] width 185 height 15
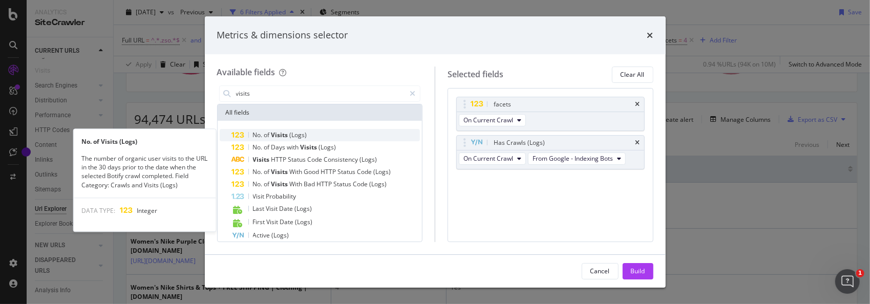
type input "visits"
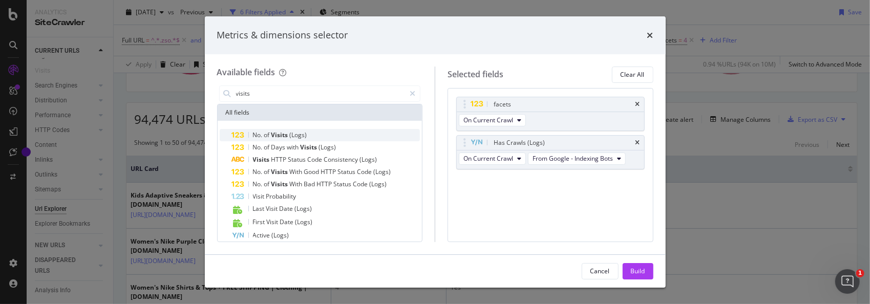
click at [274, 137] on span "Visits" at bounding box center [281, 135] width 18 height 9
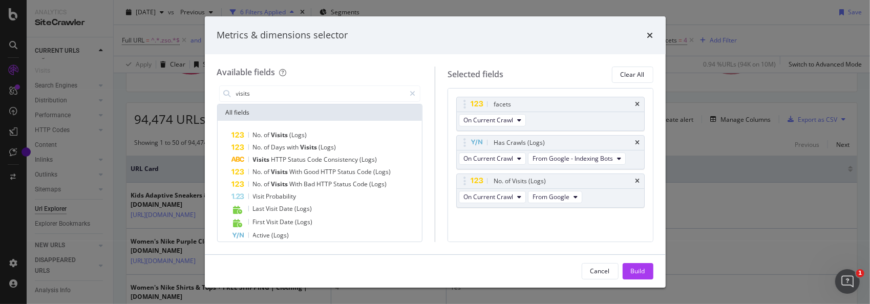
drag, startPoint x: 630, startPoint y: 268, endPoint x: 736, endPoint y: 168, distance: 145.7
click at [631, 267] on div "Build" at bounding box center [638, 271] width 14 height 9
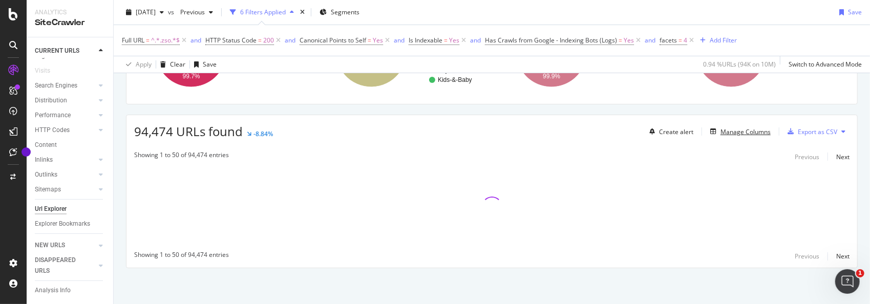
scroll to position [140, 0]
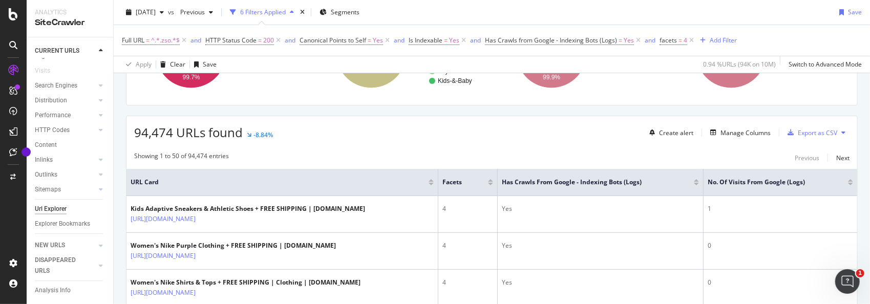
click at [848, 181] on div at bounding box center [850, 182] width 5 height 6
click at [846, 179] on th "No. of Visits from Google (Logs)" at bounding box center [781, 182] width 154 height 27
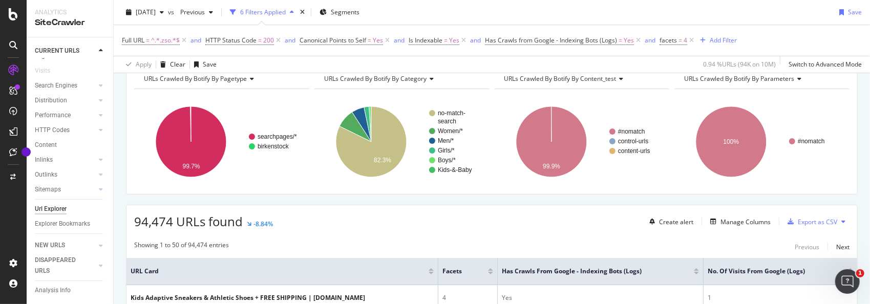
scroll to position [154, 0]
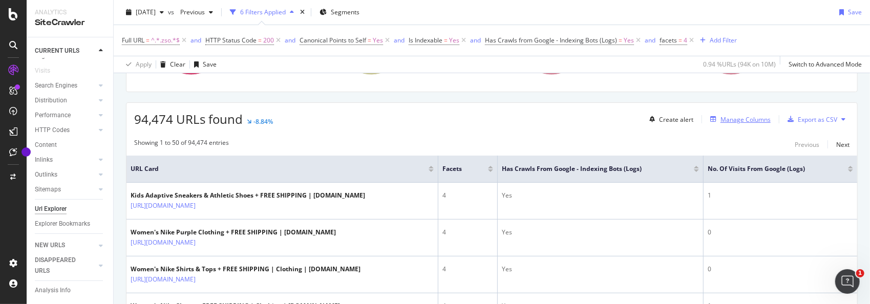
click at [729, 118] on div "Manage Columns" at bounding box center [746, 119] width 50 height 9
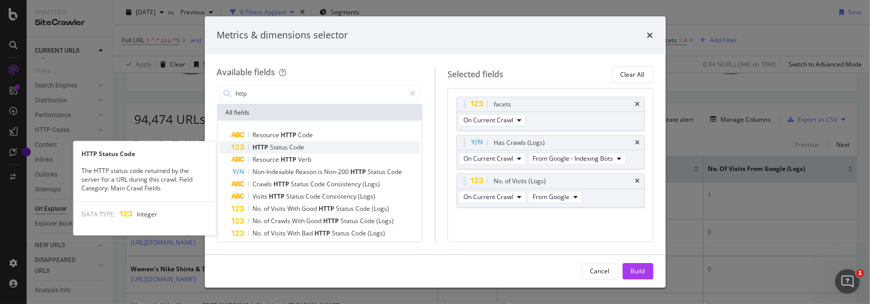
type input "http"
click at [338, 150] on div "HTTP Status Code" at bounding box center [326, 147] width 189 height 12
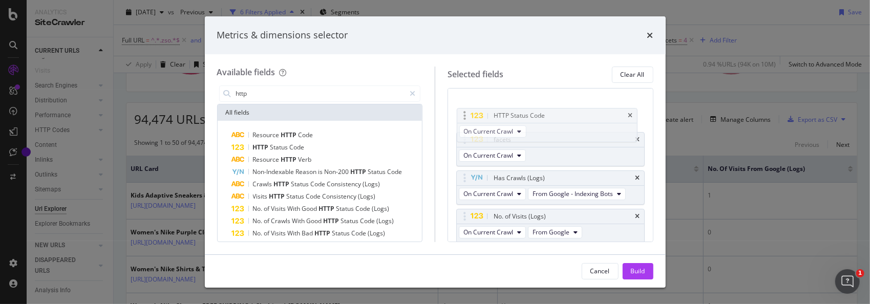
scroll to position [0, 0]
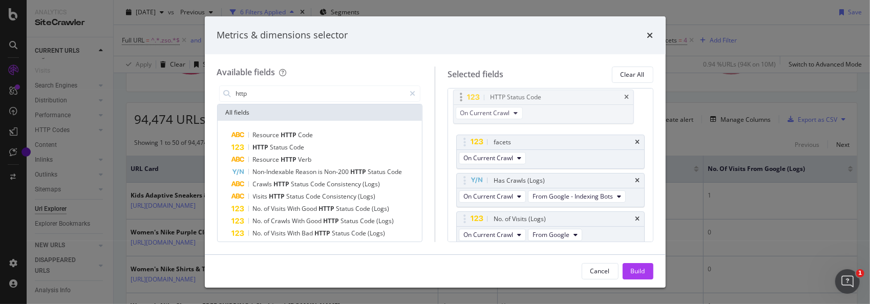
drag, startPoint x: 512, startPoint y: 213, endPoint x: 509, endPoint y: 95, distance: 118.4
click at [509, 95] on body "Analytics SiteCrawler CURRENT URLS Overview Movements Segments Visits Search En…" at bounding box center [435, 152] width 870 height 304
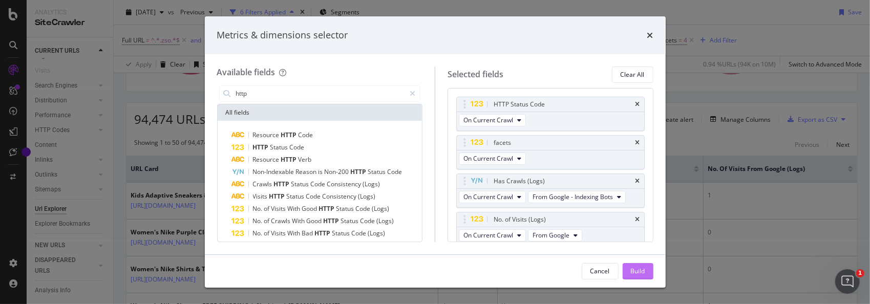
drag, startPoint x: 635, startPoint y: 271, endPoint x: 639, endPoint y: 260, distance: 11.3
click at [635, 271] on div "Build" at bounding box center [638, 271] width 14 height 9
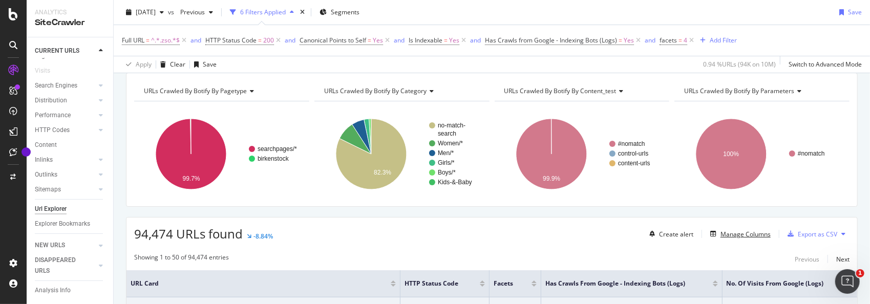
scroll to position [38, 0]
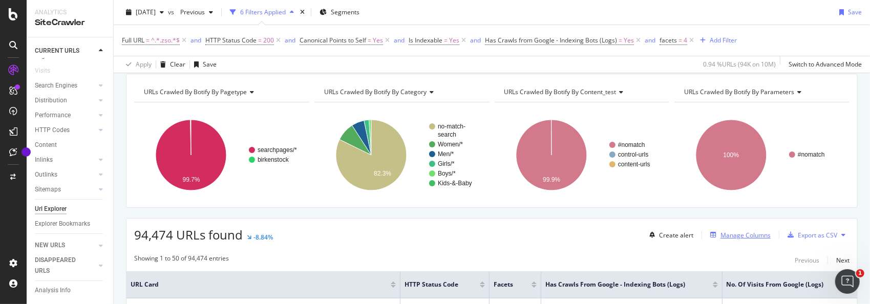
click at [729, 231] on div "Manage Columns" at bounding box center [746, 235] width 50 height 9
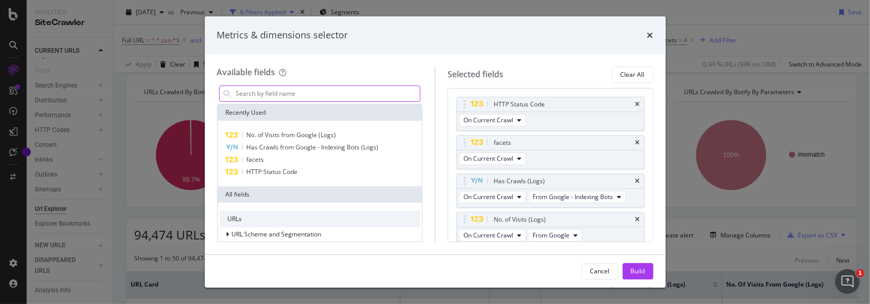
click at [316, 89] on input "modal" at bounding box center [327, 93] width 185 height 15
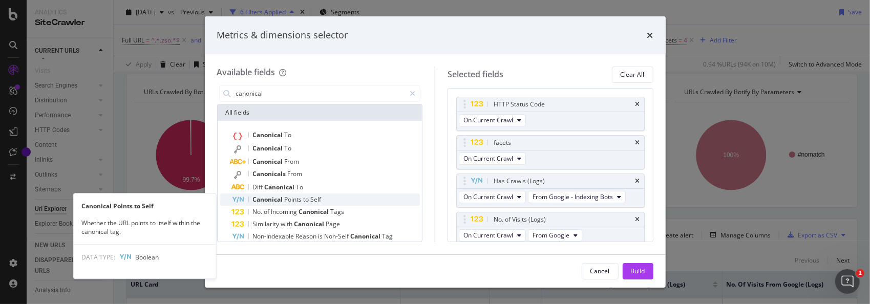
type input "canonical"
click at [339, 197] on div "Canonical Points to Self" at bounding box center [326, 200] width 189 height 12
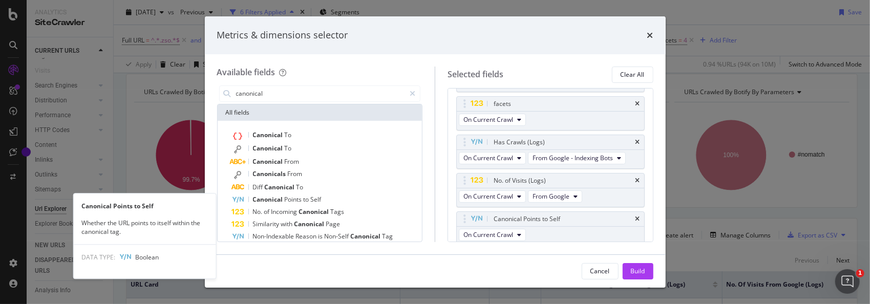
scroll to position [55, 0]
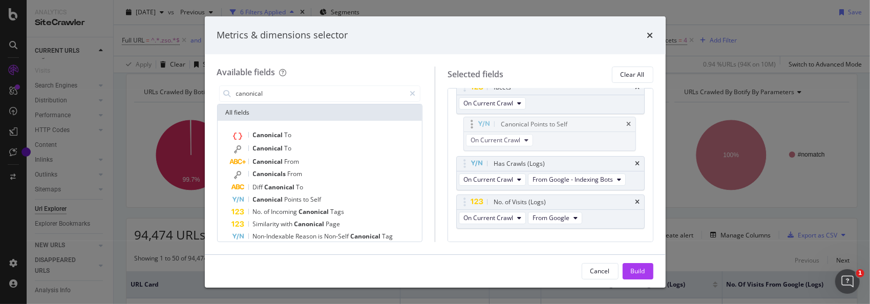
drag, startPoint x: 509, startPoint y: 217, endPoint x: 508, endPoint y: 123, distance: 94.3
click at [508, 123] on body "Analytics SiteCrawler CURRENT URLS Overview Movements Segments Visits Search En…" at bounding box center [435, 152] width 870 height 304
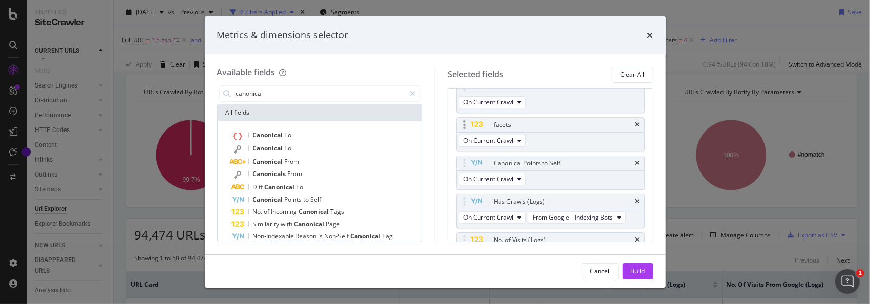
scroll to position [4, 0]
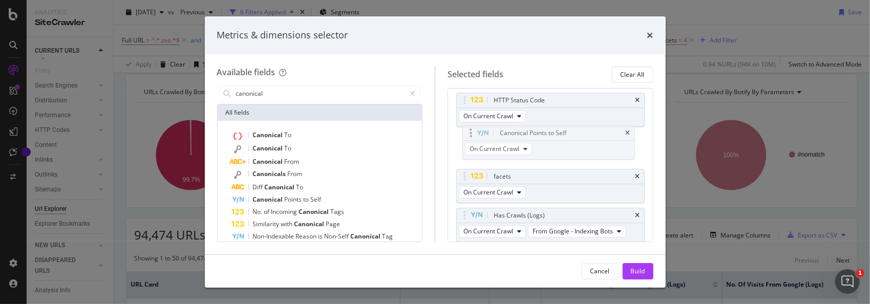
drag, startPoint x: 548, startPoint y: 175, endPoint x: 546, endPoint y: 132, distance: 43.1
click at [546, 132] on body "Analytics SiteCrawler CURRENT URLS Overview Movements Segments Visits Search En…" at bounding box center [435, 152] width 870 height 304
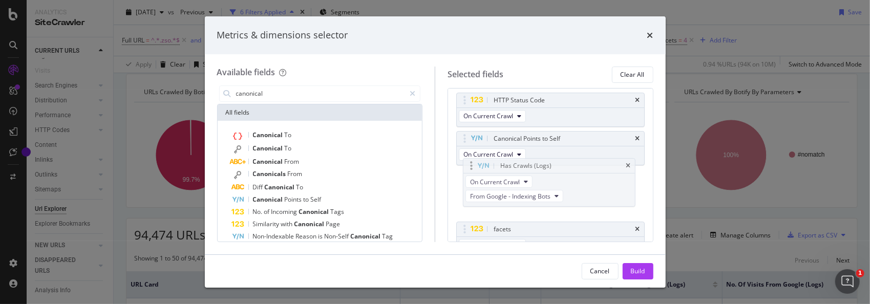
drag, startPoint x: 572, startPoint y: 217, endPoint x: 570, endPoint y: 169, distance: 48.2
click at [570, 169] on body "Analytics SiteCrawler CURRENT URLS Overview Movements Segments Visits Search En…" at bounding box center [435, 152] width 870 height 304
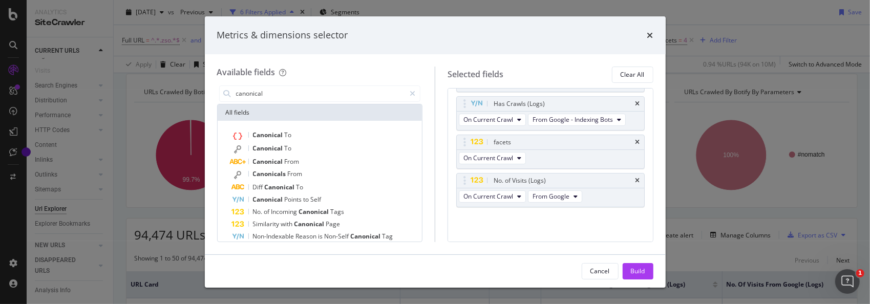
scroll to position [80, 0]
click at [641, 270] on div "Build" at bounding box center [638, 271] width 14 height 9
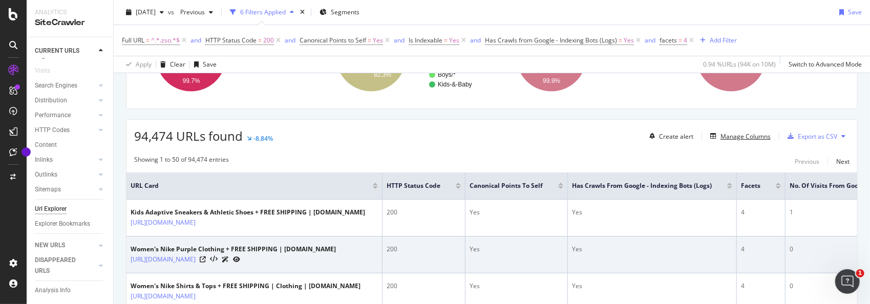
scroll to position [154, 0]
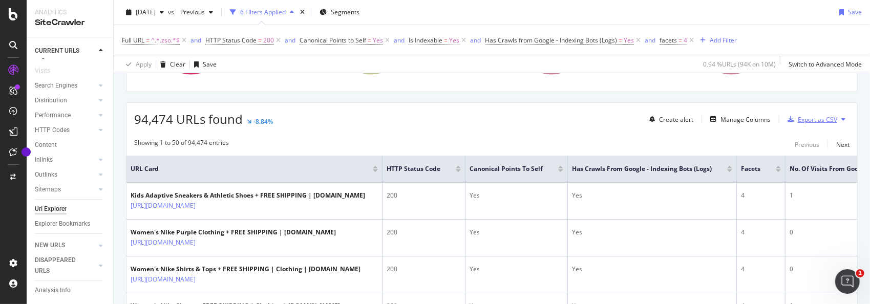
click at [803, 120] on div "Export as CSV" at bounding box center [817, 119] width 39 height 9
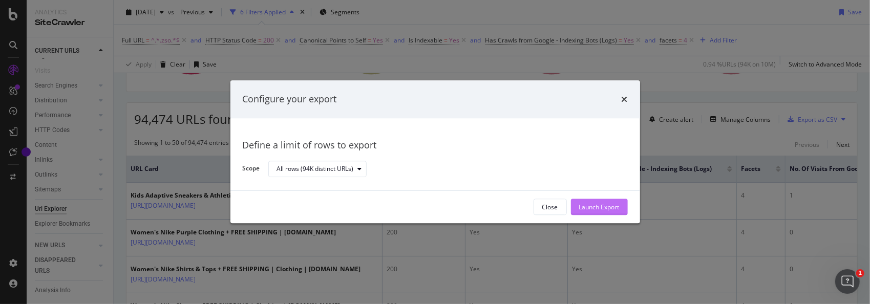
click at [594, 212] on div "Launch Export" at bounding box center [599, 207] width 40 height 15
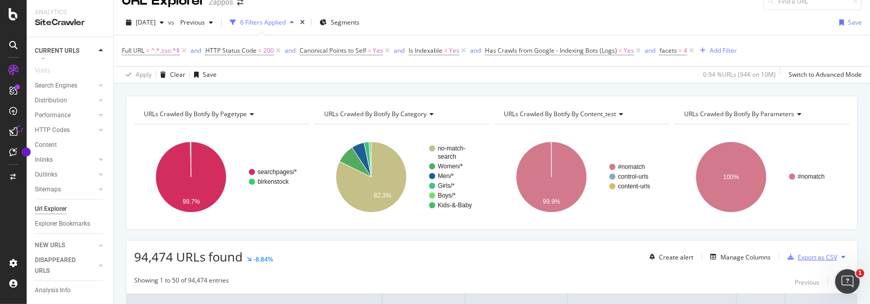
scroll to position [0, 0]
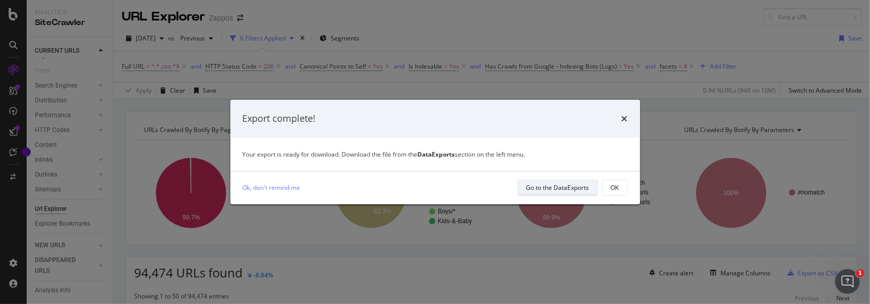
click at [559, 190] on div "Go to the DataExports" at bounding box center [558, 187] width 63 height 9
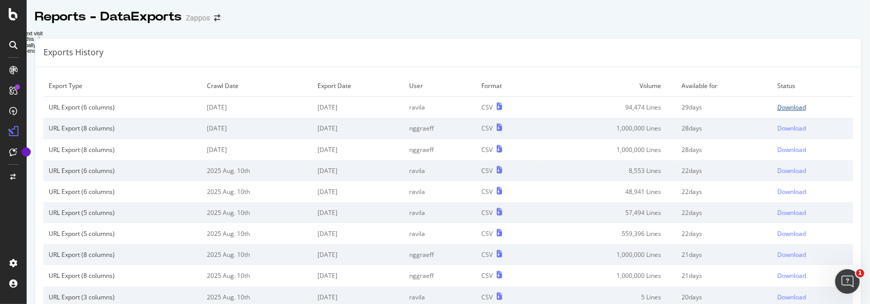
click at [778, 106] on div "Download" at bounding box center [792, 107] width 29 height 9
